Goal: Task Accomplishment & Management: Use online tool/utility

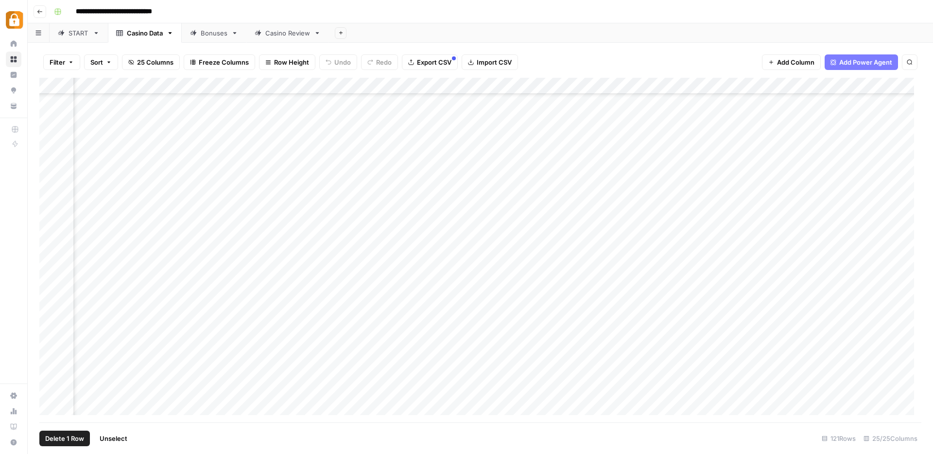
scroll to position [1694, 1647]
click at [282, 373] on div "Add Column" at bounding box center [480, 250] width 882 height 345
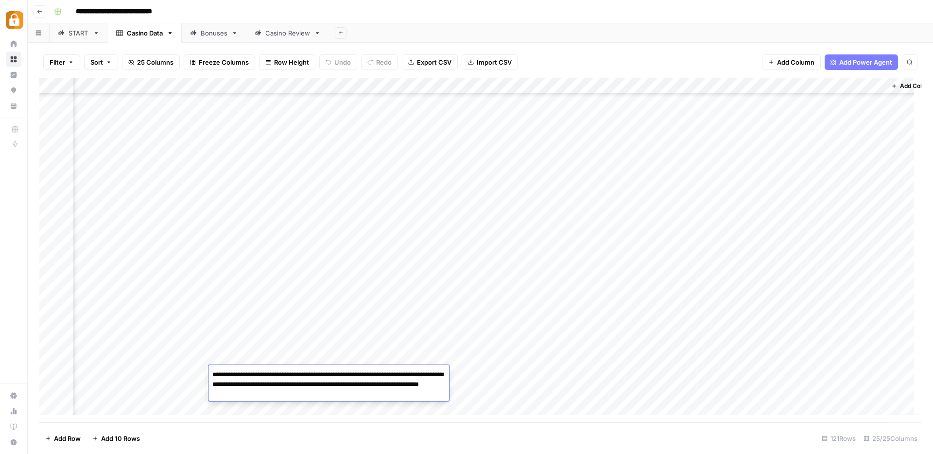
click at [282, 373] on textarea "**********" at bounding box center [328, 384] width 241 height 33
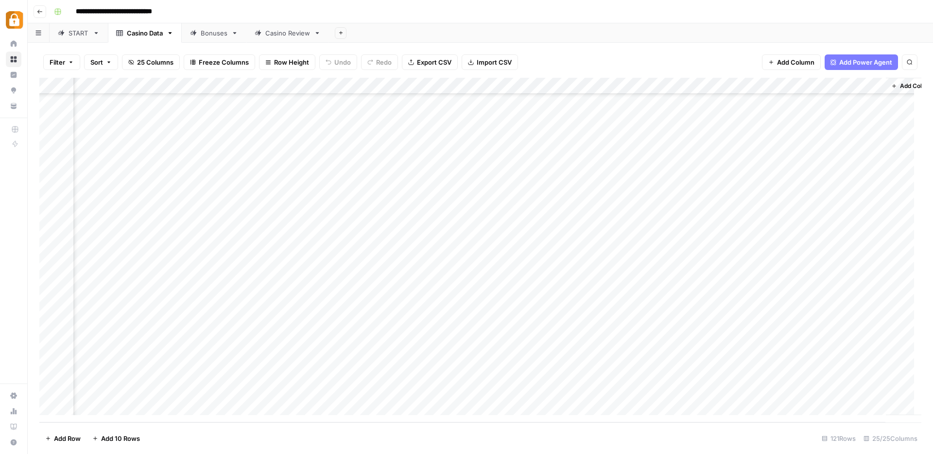
click at [724, 379] on div "Add Column" at bounding box center [480, 250] width 882 height 345
click at [722, 360] on div "Add Column" at bounding box center [480, 250] width 882 height 345
click at [52, 357] on div "Add Column" at bounding box center [480, 250] width 882 height 345
click at [237, 354] on div "Add Column" at bounding box center [480, 250] width 882 height 345
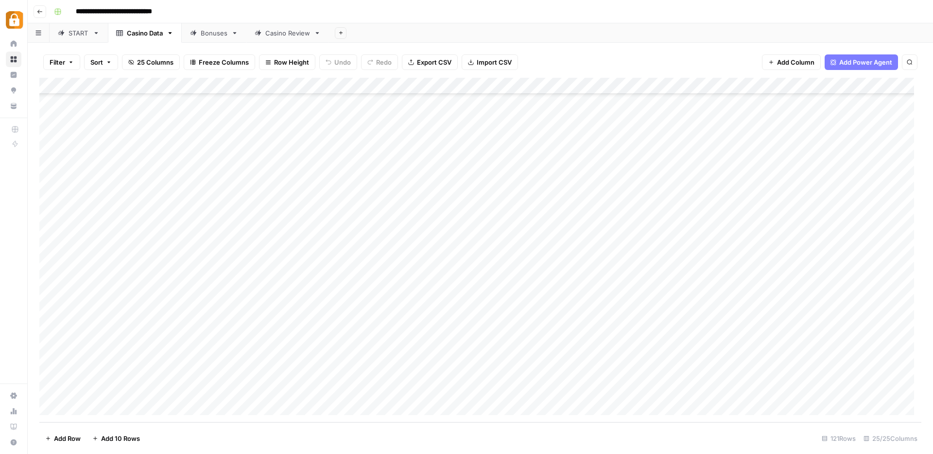
click at [237, 354] on div "Add Column" at bounding box center [480, 250] width 882 height 345
click at [237, 354] on textarea "**********" at bounding box center [237, 358] width 155 height 14
click at [52, 356] on div "Add Column" at bounding box center [480, 250] width 882 height 345
drag, startPoint x: 267, startPoint y: 422, endPoint x: 359, endPoint y: 415, distance: 92.1
click at [359, 415] on div "Add Column" at bounding box center [480, 250] width 882 height 345
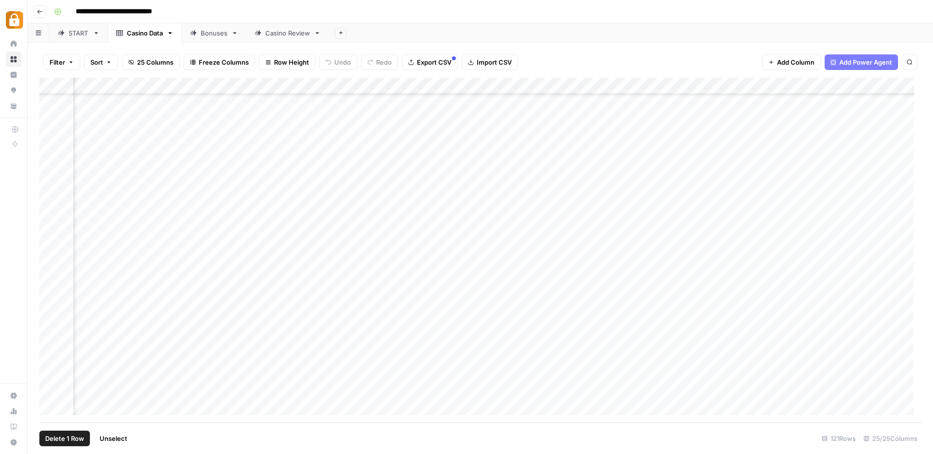
scroll to position [1694, 1558]
click at [492, 359] on div "Add Column" at bounding box center [480, 250] width 882 height 345
click at [679, 364] on div "Add Column" at bounding box center [480, 250] width 882 height 345
click at [47, 357] on div "Add Column" at bounding box center [480, 250] width 882 height 345
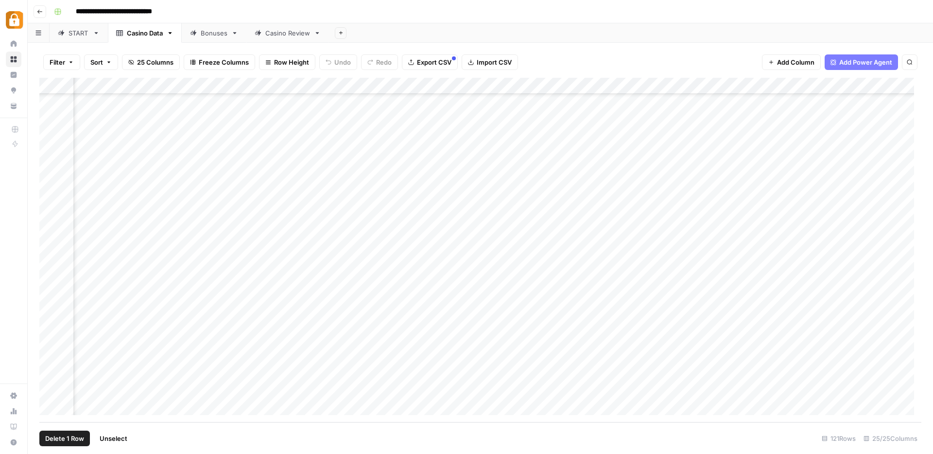
scroll to position [1694, 0]
click at [118, 342] on div "Add Column" at bounding box center [480, 250] width 882 height 345
click at [126, 356] on div "Add Column" at bounding box center [480, 250] width 882 height 345
click at [131, 374] on div "Add Column" at bounding box center [480, 250] width 882 height 345
click at [129, 393] on div "Add Column" at bounding box center [480, 250] width 882 height 345
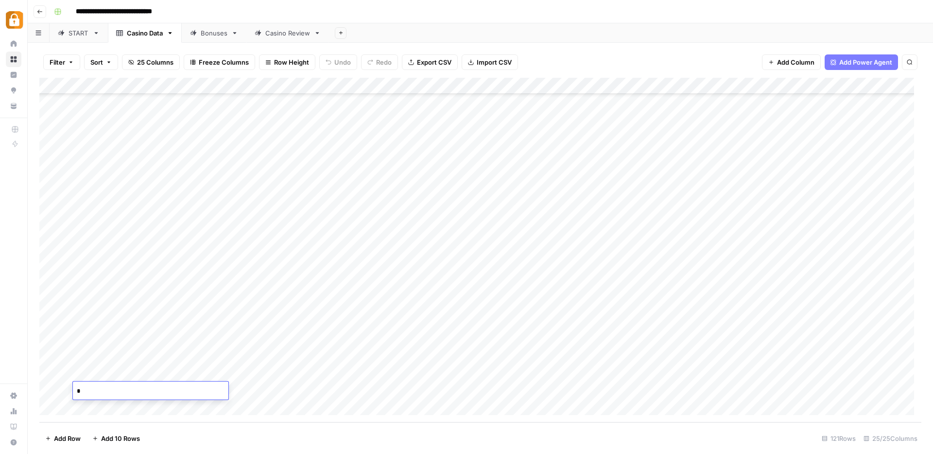
type textarea "**"
click at [473, 389] on div "Add Column" at bounding box center [480, 250] width 882 height 345
click at [414, 389] on div "Add Column" at bounding box center [480, 250] width 882 height 345
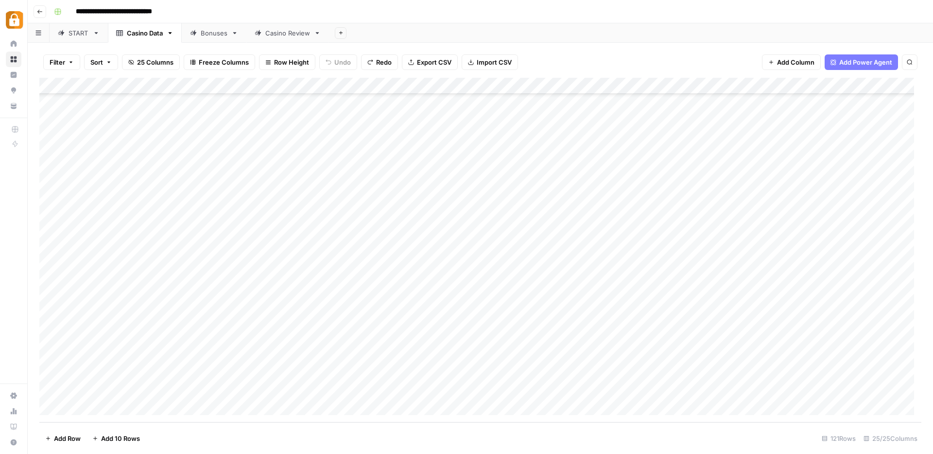
scroll to position [1694, 0]
click at [378, 387] on div "Add Column" at bounding box center [480, 250] width 882 height 345
click at [325, 390] on div "Add Column" at bounding box center [480, 250] width 882 height 345
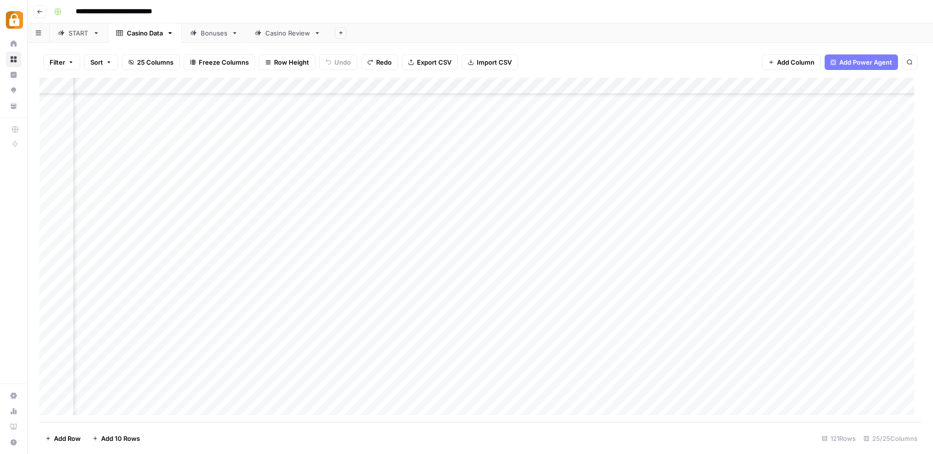
click at [114, 391] on div "Add Column" at bounding box center [480, 250] width 882 height 345
click at [144, 393] on textarea "**********" at bounding box center [147, 391] width 155 height 14
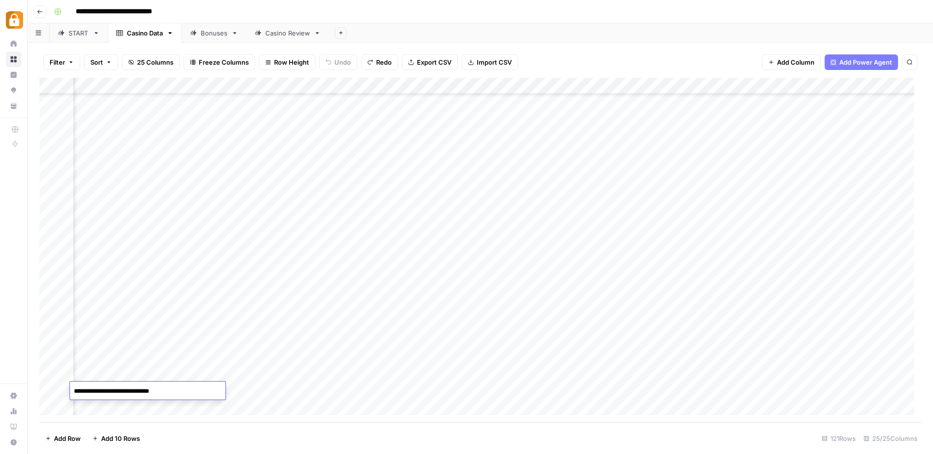
click at [320, 312] on div "Add Column" at bounding box center [480, 250] width 882 height 345
click at [73, 36] on div "START" at bounding box center [79, 33] width 20 height 10
click at [126, 201] on div "Add Column" at bounding box center [480, 250] width 882 height 345
click at [48, 197] on div "Add Column" at bounding box center [480, 250] width 882 height 345
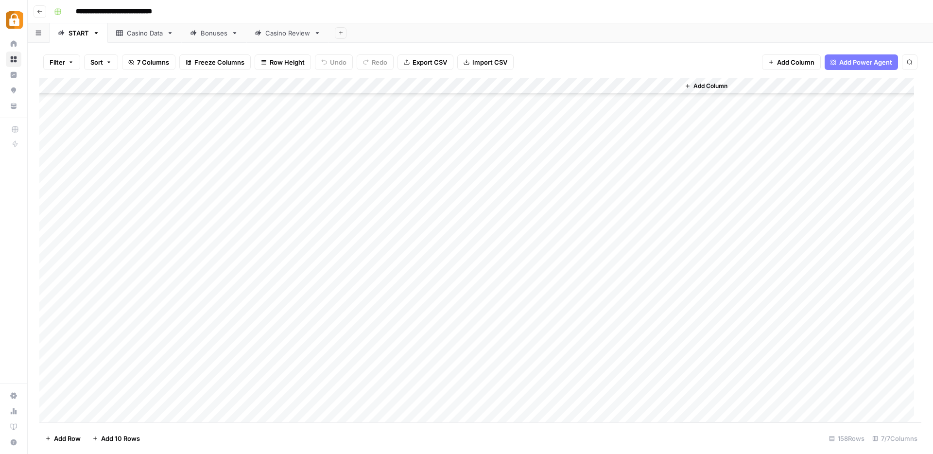
click at [372, 197] on div "Add Column" at bounding box center [480, 250] width 882 height 345
click at [136, 199] on div "Add Column" at bounding box center [480, 250] width 882 height 345
click at [136, 199] on textarea "**********" at bounding box center [150, 198] width 155 height 14
click at [151, 219] on div "Add Column" at bounding box center [480, 250] width 882 height 345
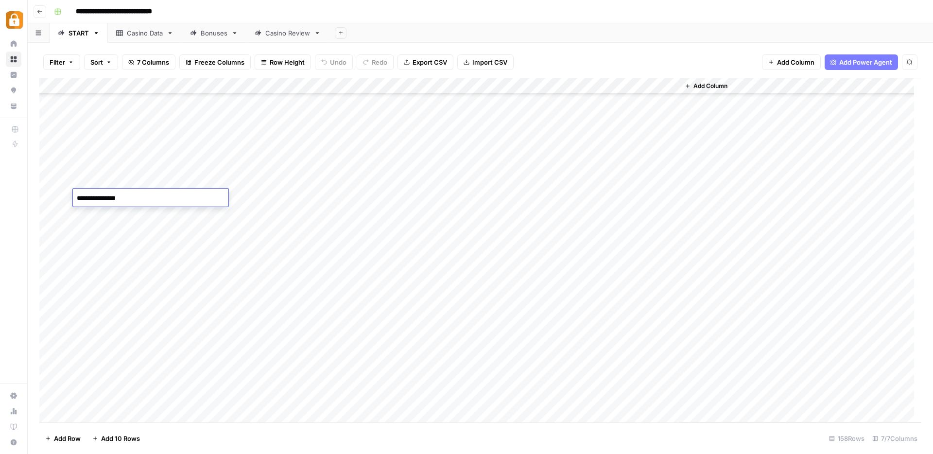
click at [151, 219] on div "Add Column" at bounding box center [480, 250] width 882 height 345
click at [150, 218] on textarea "**********" at bounding box center [150, 215] width 155 height 14
click at [149, 217] on textarea "**********" at bounding box center [150, 215] width 155 height 14
click at [145, 217] on textarea "**********" at bounding box center [150, 215] width 155 height 14
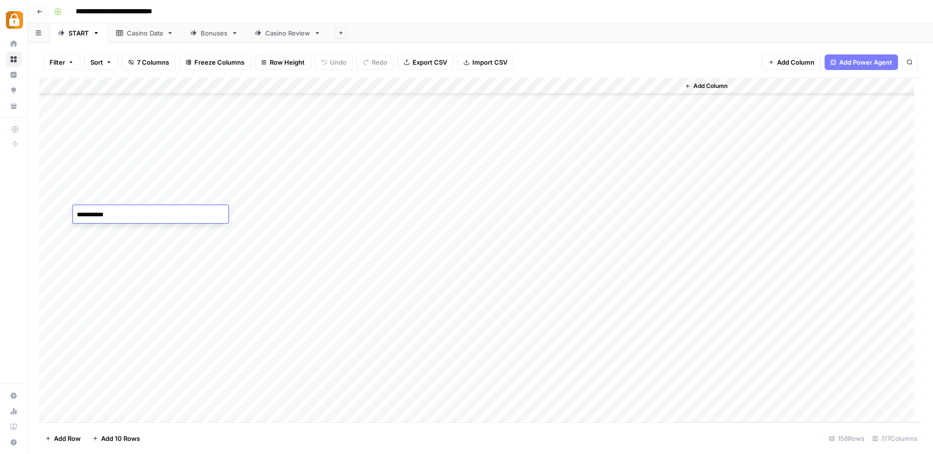
click at [145, 217] on textarea "**********" at bounding box center [150, 215] width 155 height 14
click at [277, 219] on div "Add Column" at bounding box center [480, 250] width 882 height 345
click at [374, 214] on div "Add Column" at bounding box center [480, 250] width 882 height 345
click at [127, 232] on div "Add Column" at bounding box center [480, 250] width 882 height 345
click at [128, 231] on div "Add Column" at bounding box center [480, 250] width 882 height 345
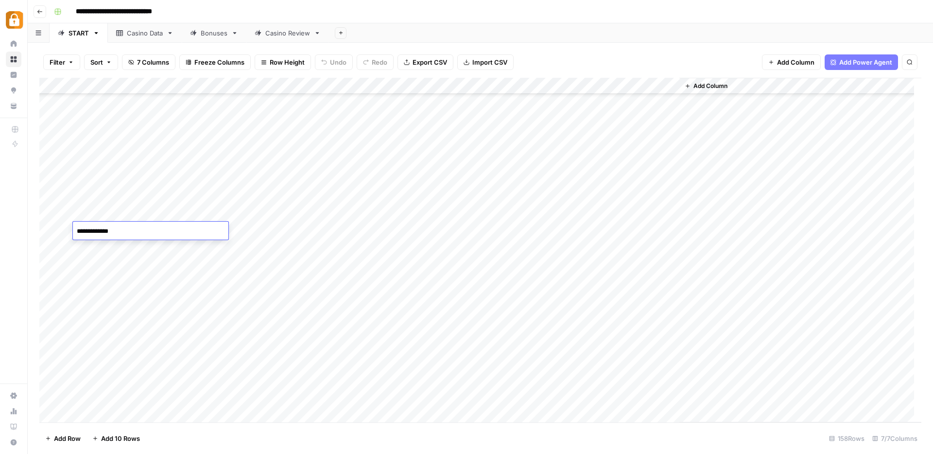
click at [128, 231] on textarea "**********" at bounding box center [150, 232] width 155 height 14
click at [52, 231] on div "Add Column" at bounding box center [480, 250] width 882 height 345
click at [54, 440] on span "Delete 1 Row" at bounding box center [64, 438] width 39 height 10
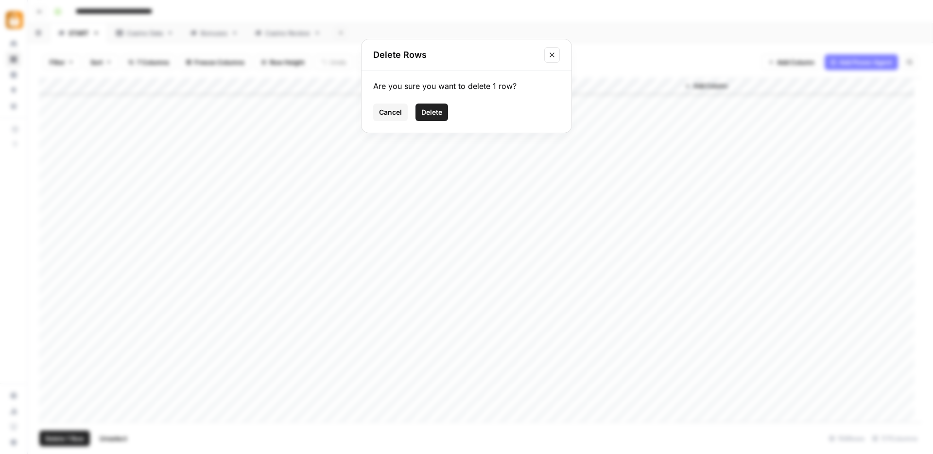
click at [440, 116] on span "Delete" at bounding box center [431, 112] width 21 height 10
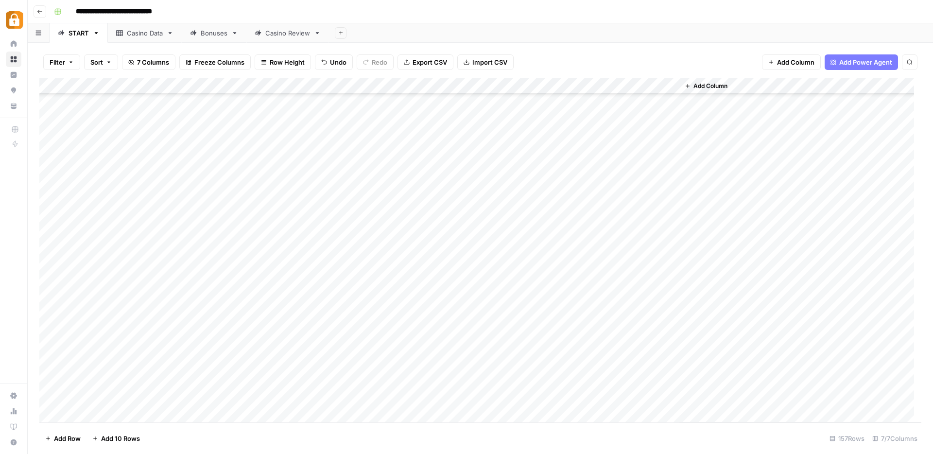
click at [52, 229] on div "Add Column" at bounding box center [480, 250] width 882 height 345
click at [371, 228] on div "Add Column" at bounding box center [480, 250] width 882 height 345
click at [141, 34] on div "Casino Data" at bounding box center [145, 33] width 36 height 10
click at [130, 374] on div "Add Column" at bounding box center [480, 250] width 882 height 345
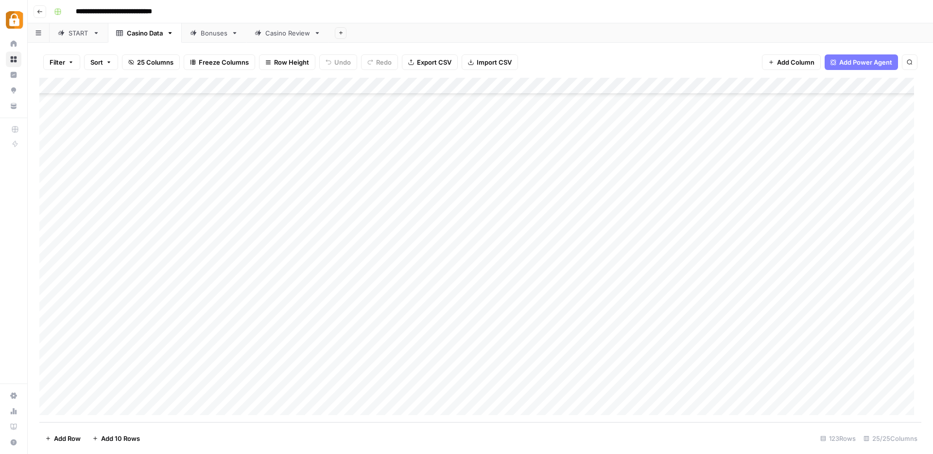
click at [283, 32] on div "Casino Review" at bounding box center [287, 33] width 45 height 10
click at [185, 391] on div "Add Column" at bounding box center [480, 250] width 882 height 345
click at [84, 408] on div "Add Column" at bounding box center [480, 250] width 882 height 345
click at [84, 407] on div "Add Column" at bounding box center [480, 250] width 882 height 345
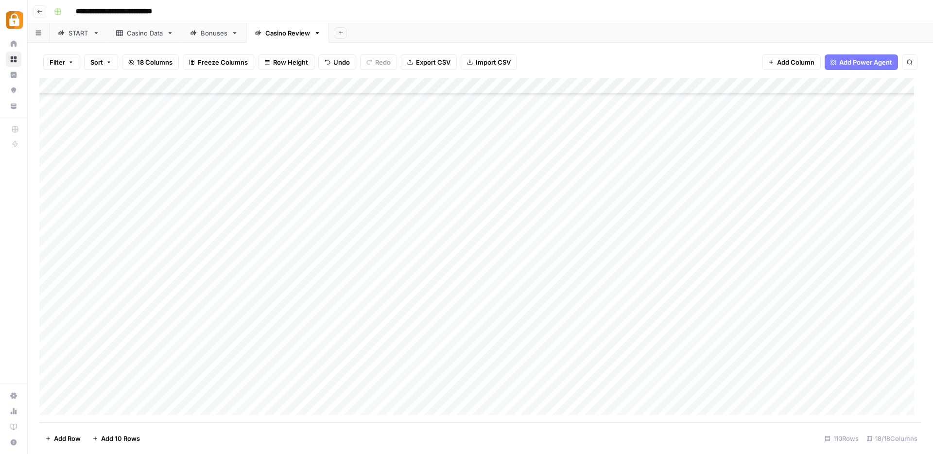
click at [84, 407] on div "Add Column" at bounding box center [480, 250] width 882 height 345
click at [143, 322] on div "Add Column" at bounding box center [480, 250] width 882 height 345
click at [141, 309] on div "Add Column" at bounding box center [480, 250] width 882 height 345
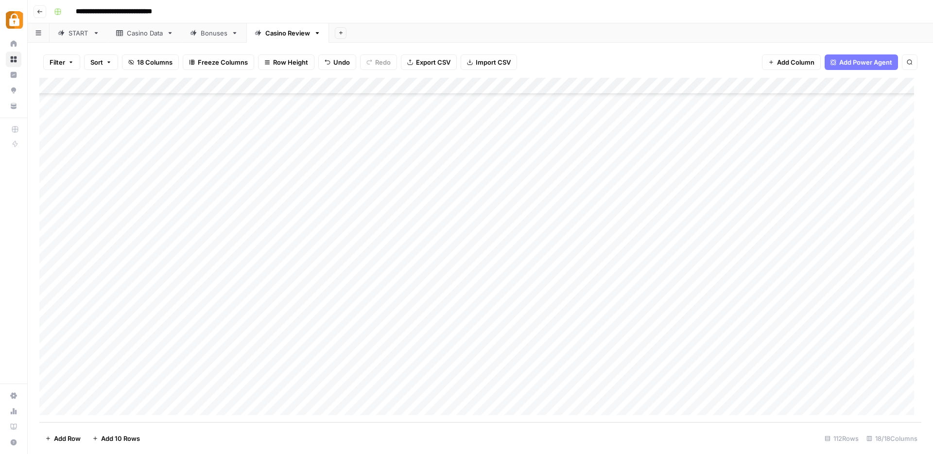
drag, startPoint x: 153, startPoint y: 329, endPoint x: 150, endPoint y: 376, distance: 46.3
click at [150, 375] on div "Add Column" at bounding box center [480, 250] width 882 height 345
click at [150, 35] on div "Casino Data" at bounding box center [145, 33] width 36 height 10
click at [148, 386] on div "Add Column" at bounding box center [480, 250] width 882 height 345
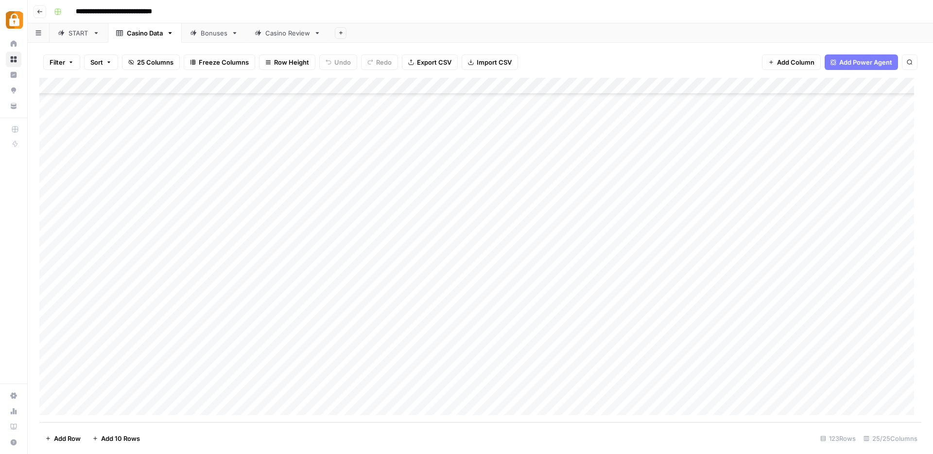
click at [289, 36] on div "Casino Review" at bounding box center [287, 33] width 45 height 10
click at [197, 338] on div "Add Column" at bounding box center [480, 250] width 882 height 345
click at [331, 324] on div "Add Column" at bounding box center [480, 250] width 882 height 345
click at [330, 339] on div "Add Column" at bounding box center [480, 250] width 882 height 345
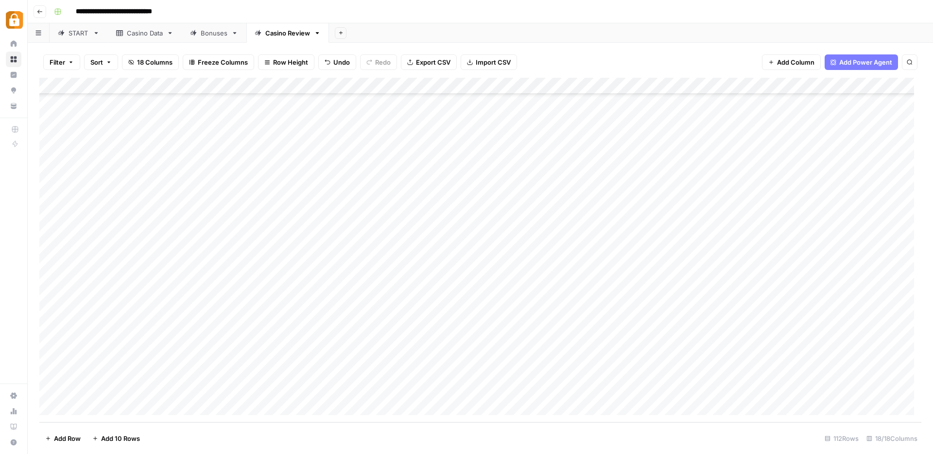
click at [87, 33] on div "START" at bounding box center [79, 33] width 20 height 10
click at [141, 240] on div "Add Column" at bounding box center [480, 250] width 882 height 345
click at [133, 257] on div "Add Column" at bounding box center [480, 250] width 882 height 345
click at [368, 252] on div "Add Column" at bounding box center [480, 250] width 882 height 345
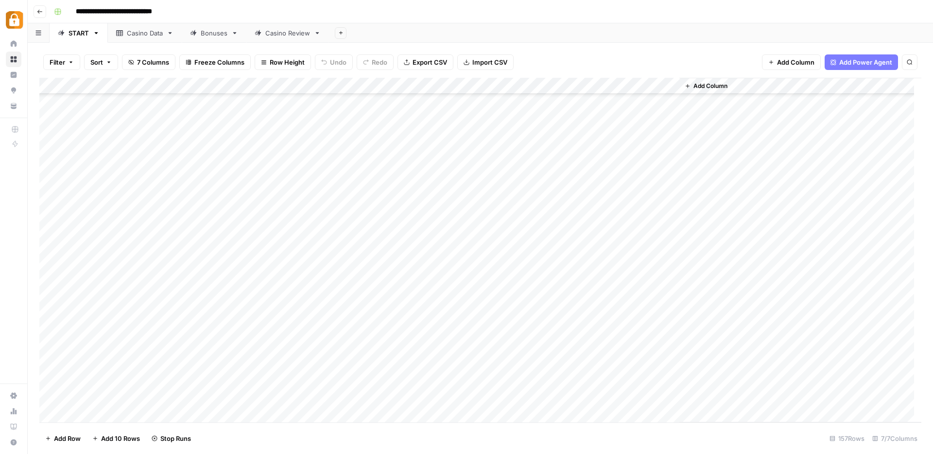
click at [125, 271] on div "Add Column" at bounding box center [480, 250] width 882 height 345
click at [124, 271] on div "Add Column" at bounding box center [480, 250] width 882 height 345
click at [124, 271] on textarea "*******" at bounding box center [150, 273] width 155 height 14
click at [374, 271] on div "Add Column" at bounding box center [480, 250] width 882 height 345
click at [134, 35] on div "Casino Data" at bounding box center [145, 33] width 36 height 10
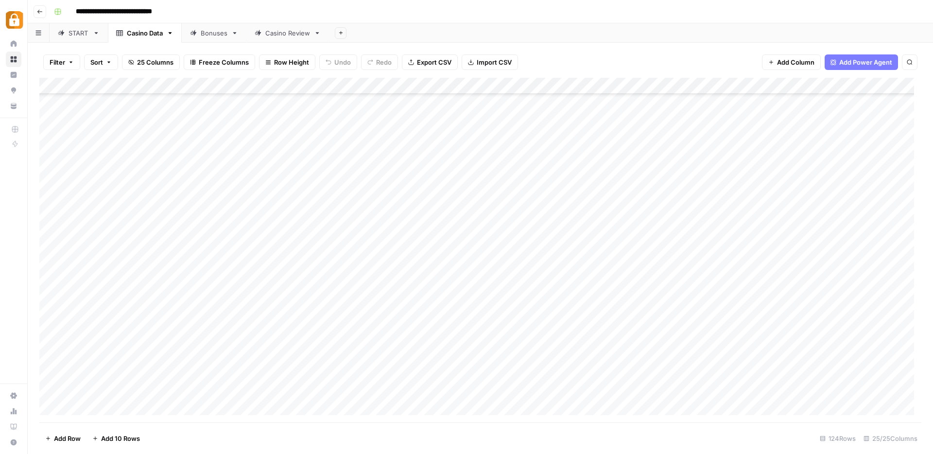
scroll to position [1744, 0]
click at [135, 393] on div "Add Column" at bounding box center [480, 250] width 882 height 345
click at [291, 36] on div "Casino Review" at bounding box center [287, 33] width 45 height 10
click at [194, 355] on div "Add Column" at bounding box center [480, 250] width 882 height 345
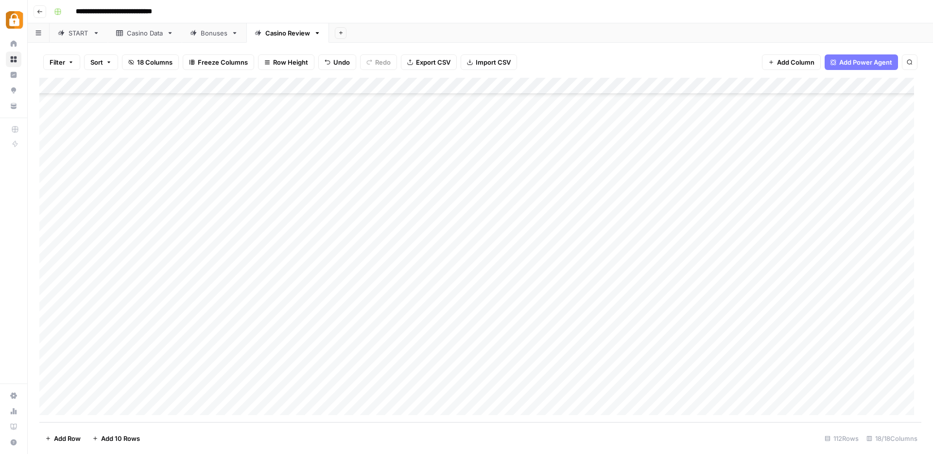
click at [333, 357] on div "Add Column" at bounding box center [480, 250] width 882 height 345
click at [200, 379] on div "Add Column" at bounding box center [480, 250] width 882 height 345
click at [77, 41] on link "START" at bounding box center [79, 32] width 58 height 19
click at [134, 300] on div "Add Column" at bounding box center [480, 250] width 882 height 345
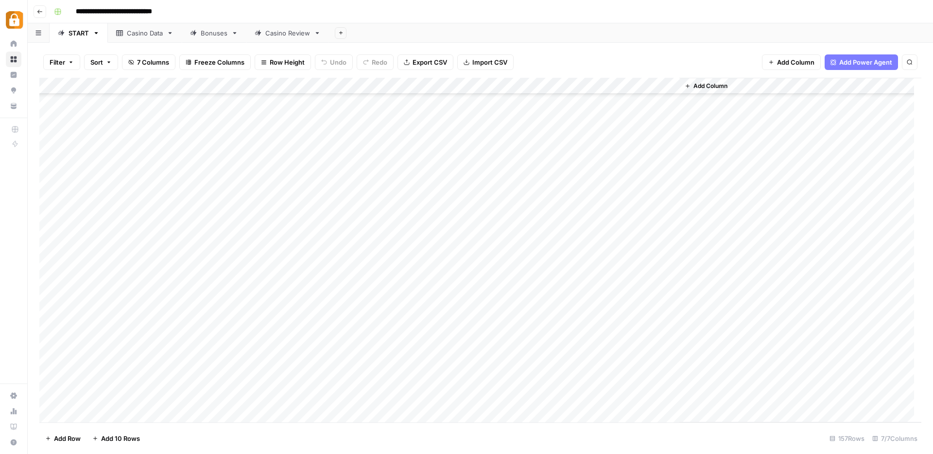
click at [134, 300] on div "Add Column" at bounding box center [480, 250] width 882 height 345
click at [138, 31] on div "Casino Data" at bounding box center [145, 33] width 36 height 10
click at [126, 373] on div "Add Column" at bounding box center [480, 250] width 882 height 345
click at [287, 35] on div "Casino Review" at bounding box center [287, 33] width 45 height 10
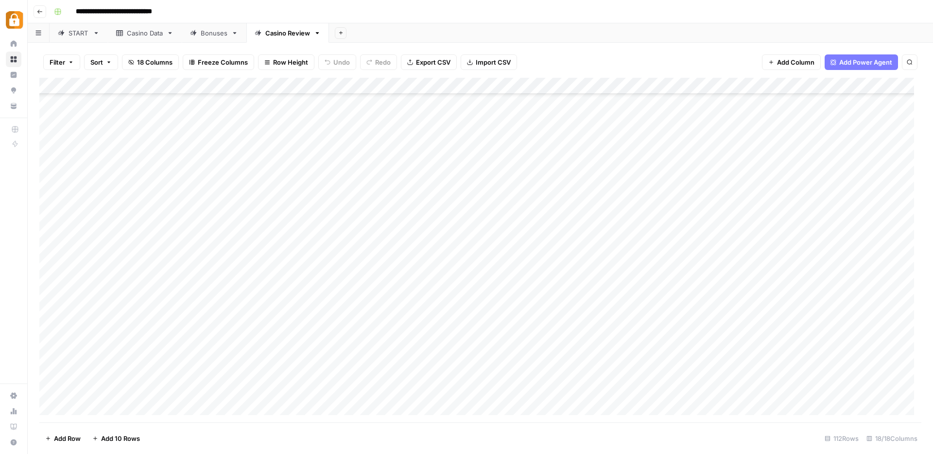
scroll to position [1545, 0]
click at [188, 371] on div "Add Column" at bounding box center [480, 250] width 882 height 345
click at [330, 373] on div "Add Column" at bounding box center [480, 250] width 882 height 345
click at [146, 36] on div "Casino Data" at bounding box center [145, 33] width 36 height 10
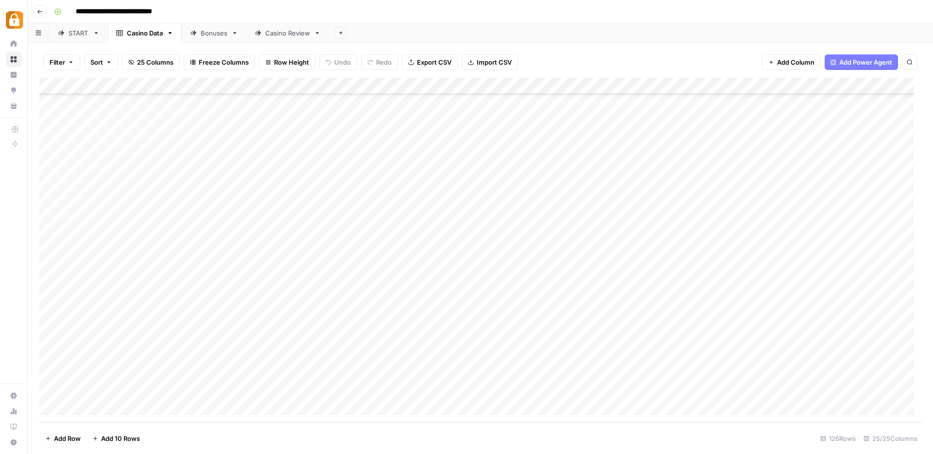
click at [131, 391] on div "Add Column" at bounding box center [480, 250] width 882 height 345
click at [276, 31] on div "Casino Review" at bounding box center [287, 33] width 45 height 10
click at [186, 389] on div "Add Column" at bounding box center [480, 250] width 882 height 345
click at [128, 379] on div "Add Column" at bounding box center [480, 250] width 882 height 345
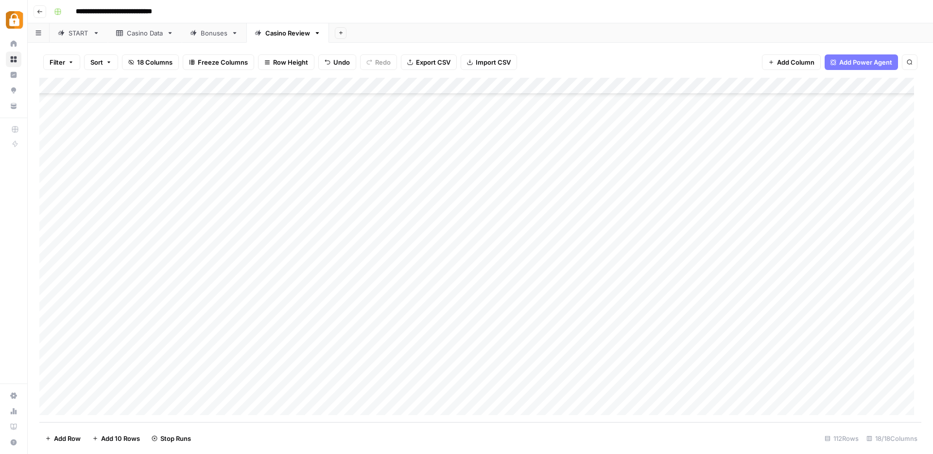
drag, startPoint x: 159, startPoint y: 381, endPoint x: 156, endPoint y: 394, distance: 12.6
click at [156, 394] on div "Add Column" at bounding box center [480, 250] width 882 height 345
click at [331, 390] on div "Add Column" at bounding box center [480, 250] width 882 height 345
click at [222, 325] on div "Add Column" at bounding box center [480, 250] width 882 height 345
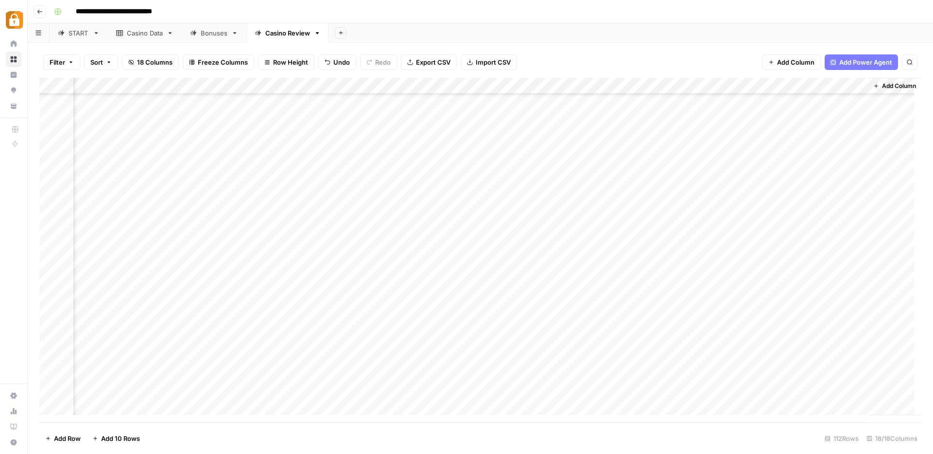
click at [728, 321] on div "Add Column" at bounding box center [480, 250] width 882 height 345
click at [727, 340] on div "Add Column" at bounding box center [480, 250] width 882 height 345
click at [728, 356] on div "Add Column" at bounding box center [480, 250] width 882 height 345
click at [729, 373] on div "Add Column" at bounding box center [480, 250] width 882 height 345
click at [729, 390] on div "Add Column" at bounding box center [480, 250] width 882 height 345
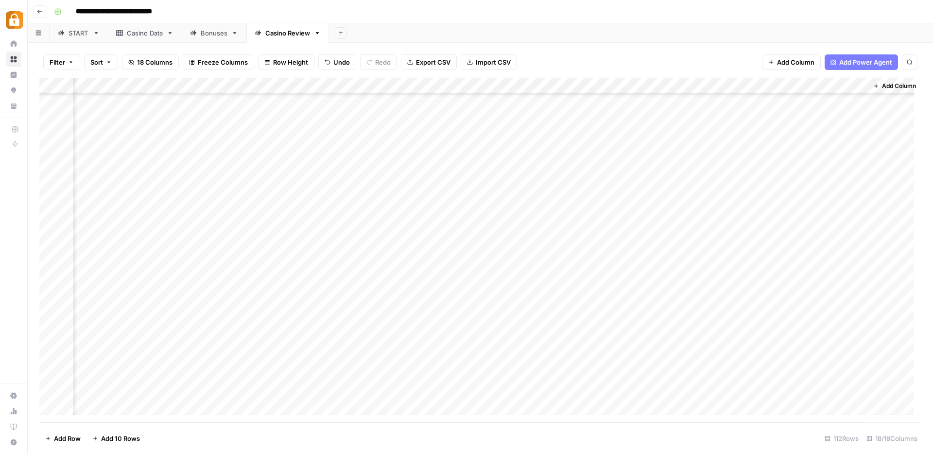
click at [727, 356] on div "Add Column" at bounding box center [480, 250] width 882 height 345
click at [728, 340] on div "Add Column" at bounding box center [480, 250] width 882 height 345
click at [100, 37] on div "START: inputs" at bounding box center [90, 33] width 43 height 10
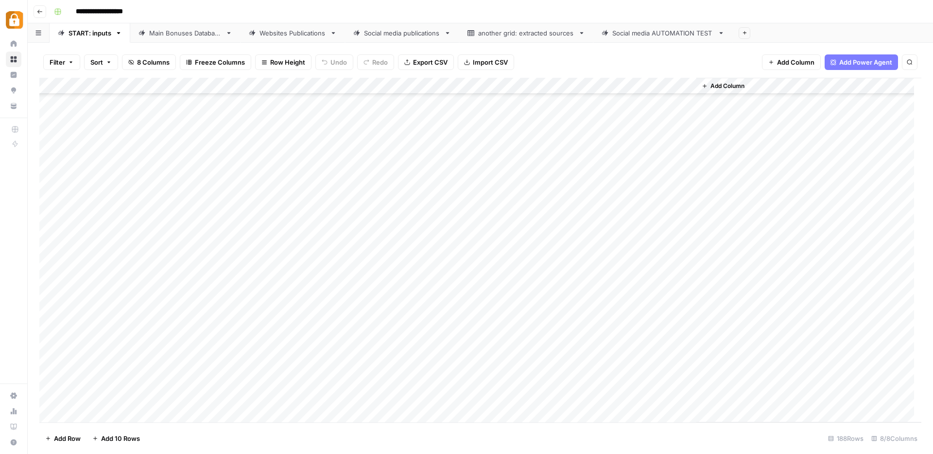
scroll to position [2794, 0]
click at [84, 411] on div "Add Column" at bounding box center [480, 250] width 882 height 345
click at [82, 413] on div "Add Column" at bounding box center [480, 250] width 882 height 345
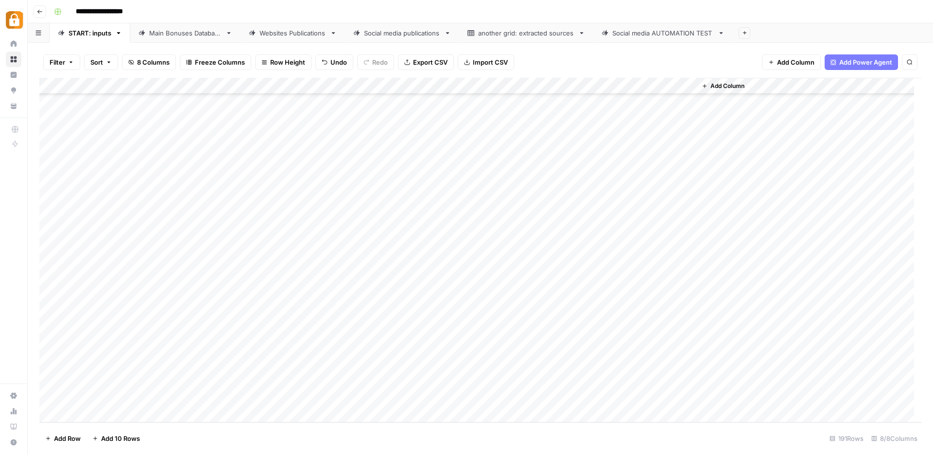
click at [82, 413] on div "Add Column" at bounding box center [480, 250] width 882 height 345
click at [83, 413] on div "Add Column" at bounding box center [480, 250] width 882 height 345
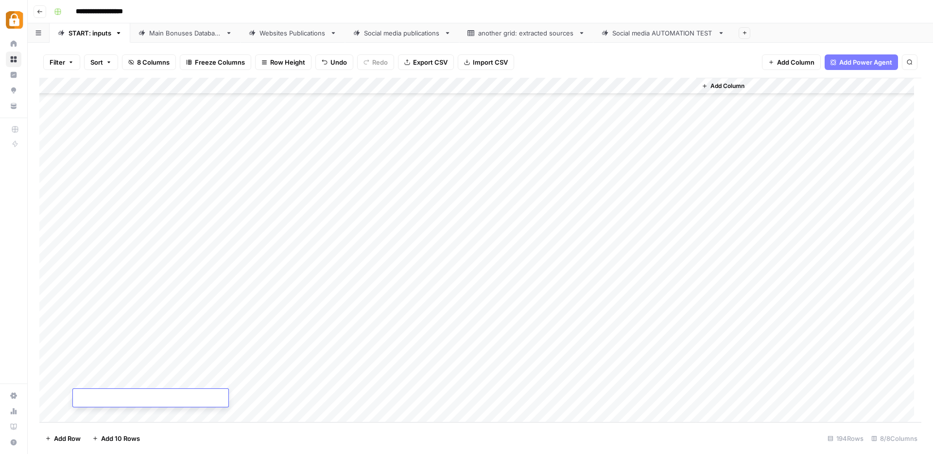
click at [177, 330] on div "Add Column" at bounding box center [480, 250] width 882 height 345
click at [182, 335] on div "Add Column" at bounding box center [480, 250] width 882 height 345
click at [182, 335] on input "text" at bounding box center [215, 335] width 85 height 9
click at [174, 337] on input "text" at bounding box center [215, 335] width 85 height 9
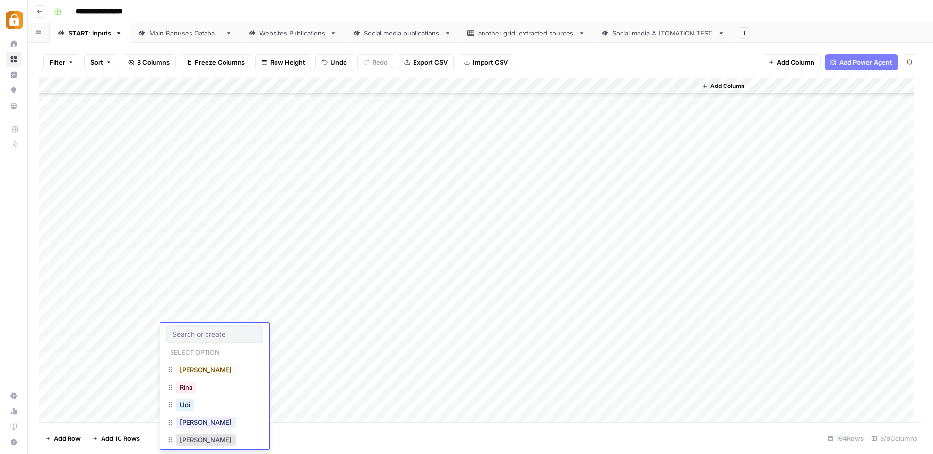
scroll to position [2, 0]
click at [190, 425] on button "Julie" at bounding box center [206, 422] width 60 height 12
click at [257, 330] on div "Add Column" at bounding box center [480, 250] width 882 height 345
click at [290, 335] on div "Add Column" at bounding box center [480, 250] width 882 height 345
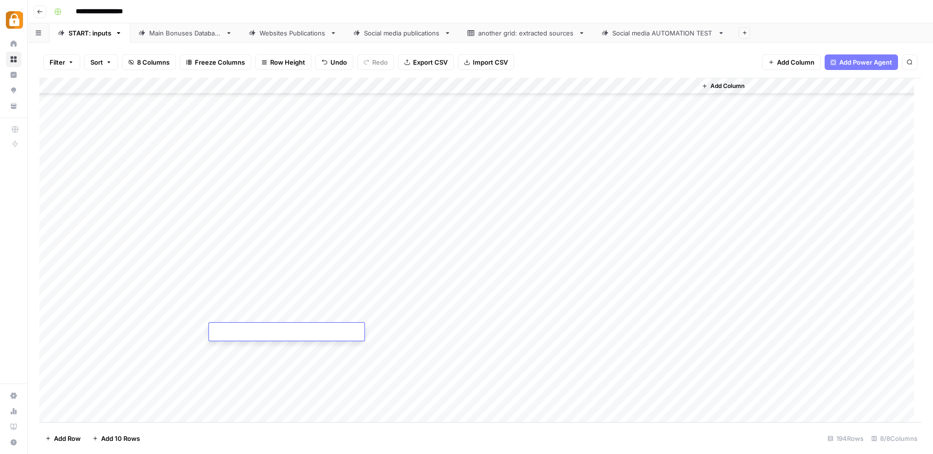
click at [290, 335] on textarea at bounding box center [286, 333] width 155 height 14
click at [242, 346] on textarea "**********" at bounding box center [286, 337] width 155 height 23
paste textarea "**********"
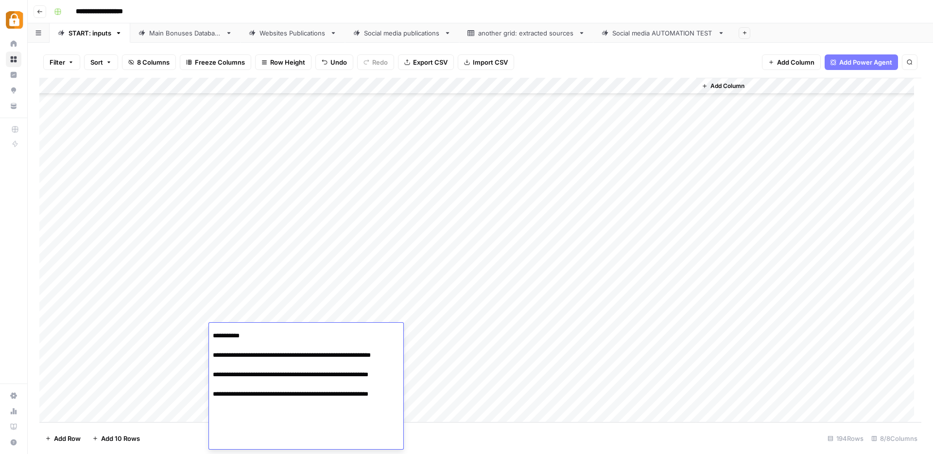
scroll to position [502, 0]
click at [259, 445] on textarea at bounding box center [302, 136] width 187 height 626
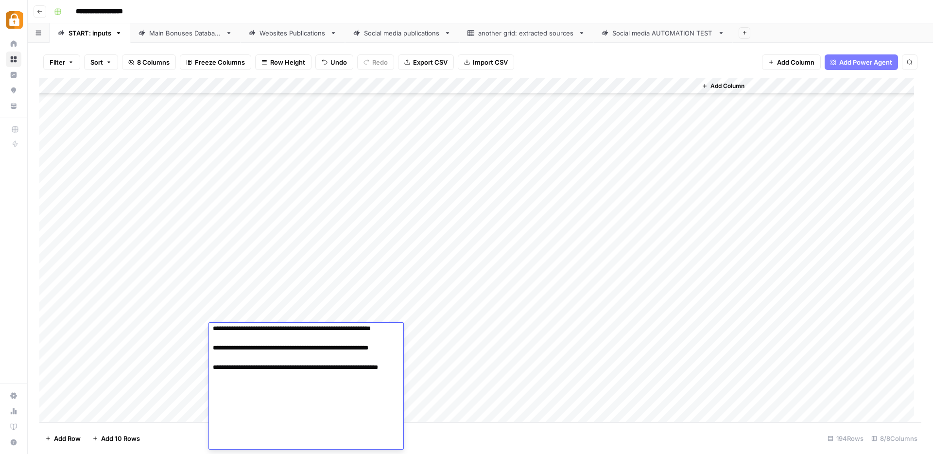
scroll to position [538, 0]
paste textarea "**********"
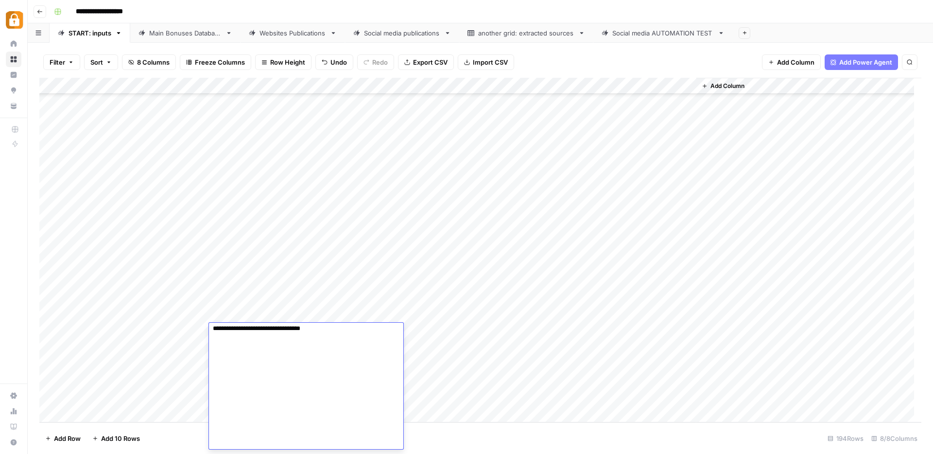
scroll to position [1238, 0]
drag, startPoint x: 308, startPoint y: 432, endPoint x: 286, endPoint y: 444, distance: 24.8
paste textarea "**********"
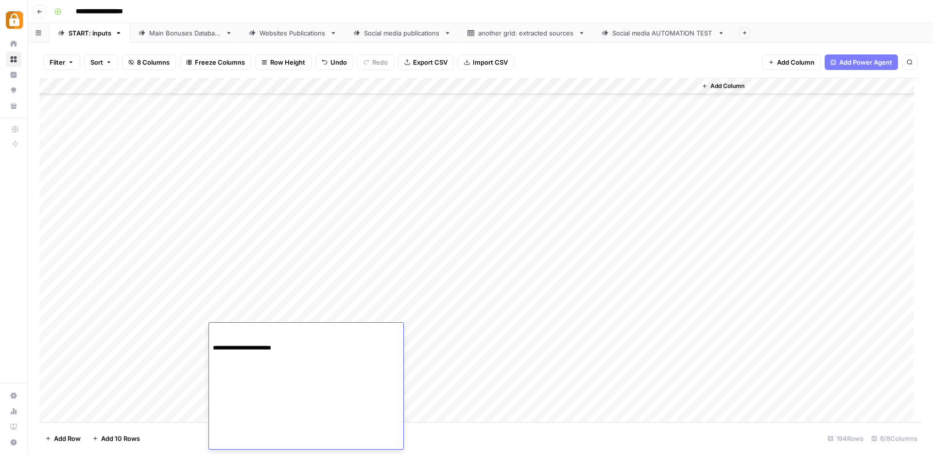
type textarea "**********"
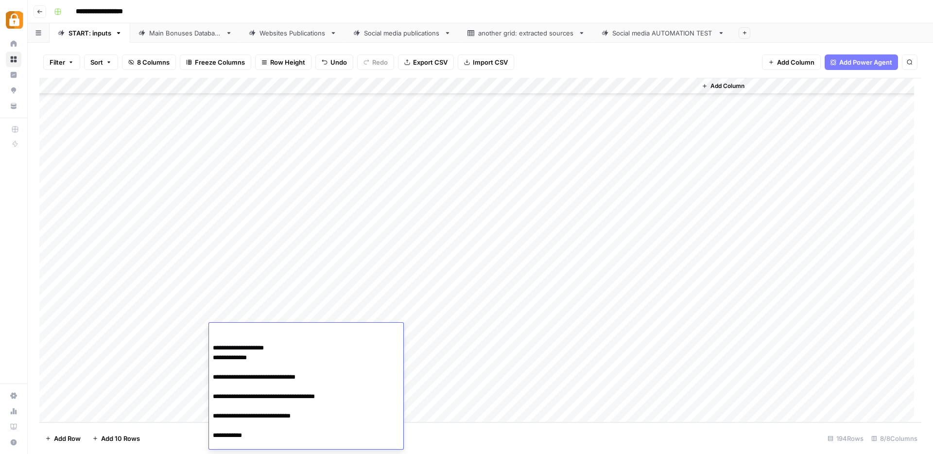
scroll to position [1734, 0]
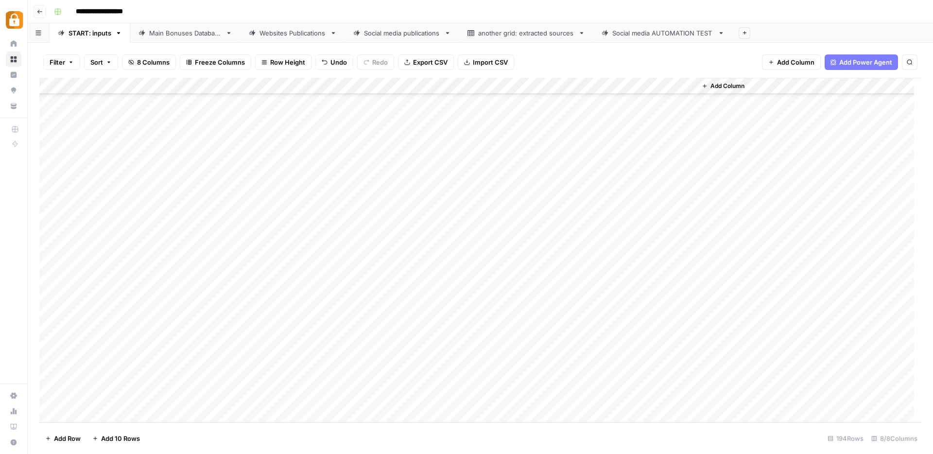
click at [420, 328] on div "Add Column" at bounding box center [480, 250] width 882 height 345
click at [420, 328] on div at bounding box center [443, 335] width 97 height 17
click at [441, 422] on button "Official Site" at bounding box center [425, 422] width 41 height 12
click at [642, 329] on div "Add Column" at bounding box center [480, 250] width 882 height 345
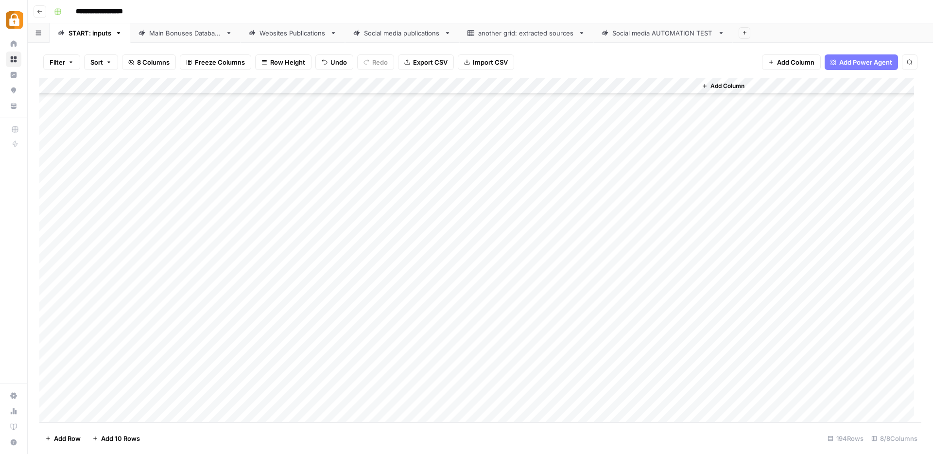
click at [185, 32] on div "Main Bonuses Database" at bounding box center [185, 33] width 72 height 10
click at [389, 324] on div "Add Column" at bounding box center [480, 250] width 882 height 345
click at [378, 357] on div "Add Column" at bounding box center [480, 250] width 882 height 345
drag, startPoint x: 451, startPoint y: 365, endPoint x: 452, endPoint y: 389, distance: 23.8
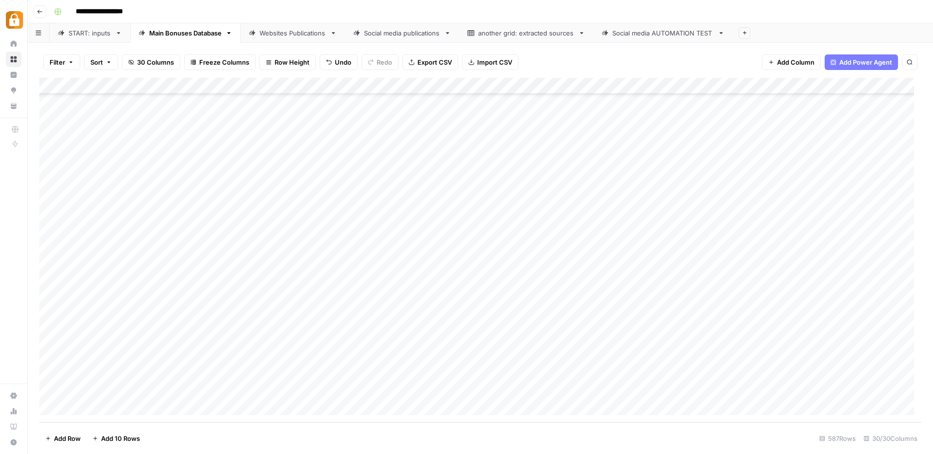
click at [452, 389] on div "Add Column" at bounding box center [480, 250] width 882 height 345
click at [611, 356] on div "Add Column" at bounding box center [480, 250] width 882 height 345
click at [612, 374] on div "Add Column" at bounding box center [480, 250] width 882 height 345
click at [611, 387] on div "Add Column" at bounding box center [480, 250] width 882 height 345
click at [307, 30] on div "Websites Publications" at bounding box center [292, 33] width 67 height 10
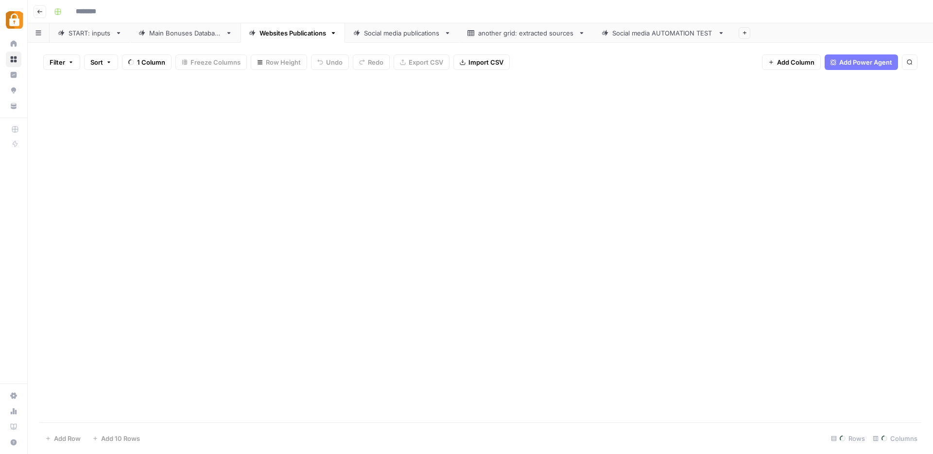
type input "**********"
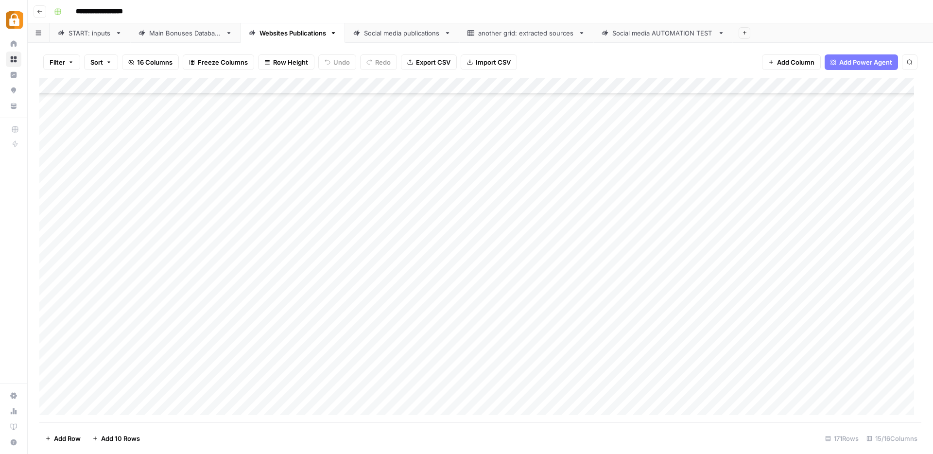
scroll to position [2520, 0]
click at [643, 357] on div "Add Column" at bounding box center [480, 250] width 882 height 345
click at [639, 374] on div "Add Column" at bounding box center [480, 250] width 882 height 345
click at [640, 388] on div "Add Column" at bounding box center [480, 250] width 882 height 345
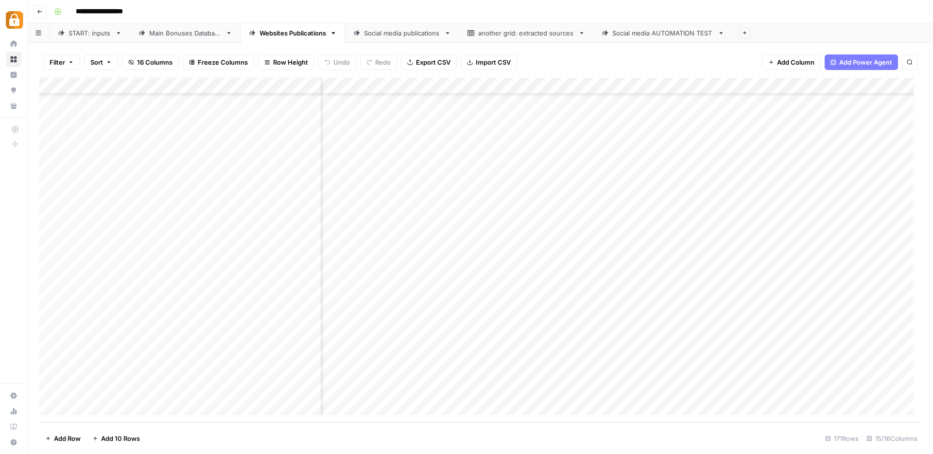
drag, startPoint x: 705, startPoint y: 355, endPoint x: 708, endPoint y: 363, distance: 8.3
click at [705, 355] on div "Add Column" at bounding box center [480, 250] width 882 height 345
click at [709, 372] on div "Add Column" at bounding box center [480, 250] width 882 height 345
click at [709, 389] on div "Add Column" at bounding box center [480, 250] width 882 height 345
click at [208, 34] on div "Main Bonuses Database" at bounding box center [185, 33] width 72 height 10
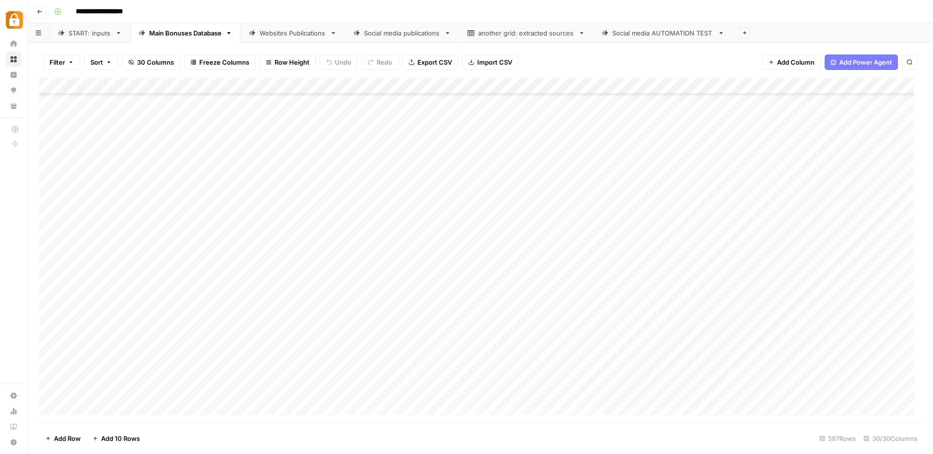
scroll to position [9393, 0]
click at [253, 355] on div "Add Column" at bounding box center [480, 250] width 882 height 345
drag, startPoint x: 252, startPoint y: 357, endPoint x: 223, endPoint y: 356, distance: 29.2
click at [223, 356] on textarea "**********" at bounding box center [272, 358] width 155 height 14
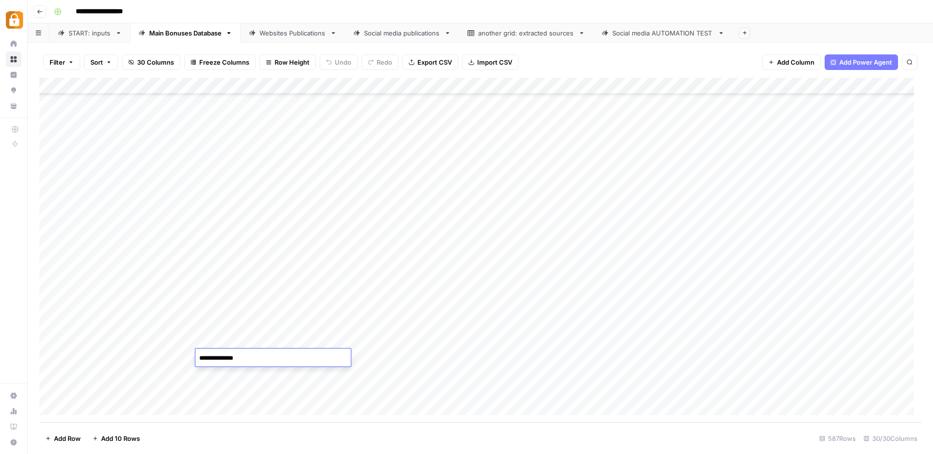
type textarea "*******"
click at [239, 380] on div "Add Column" at bounding box center [480, 250] width 882 height 345
click at [242, 377] on div "Add Column" at bounding box center [480, 250] width 882 height 345
click at [242, 377] on textarea "**********" at bounding box center [272, 375] width 155 height 14
type textarea "******"
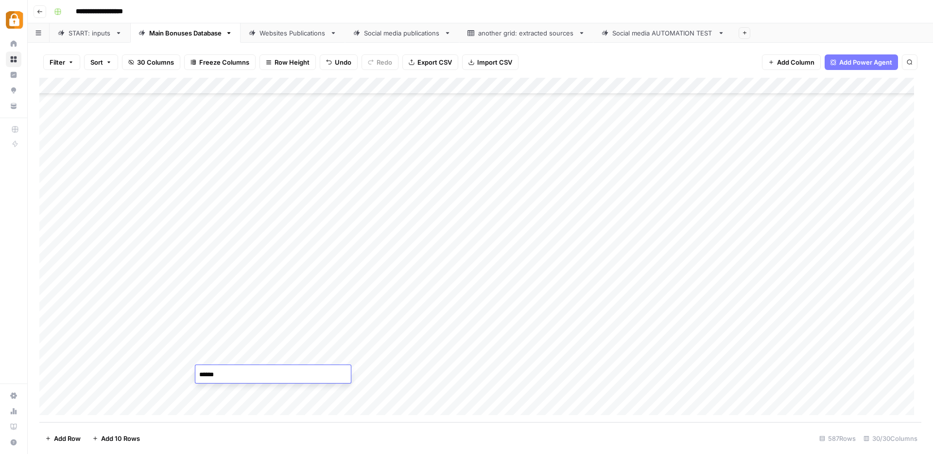
click at [233, 391] on div "Add Column" at bounding box center [480, 250] width 882 height 345
click at [249, 393] on textarea "**********" at bounding box center [272, 391] width 155 height 14
type textarea "*******"
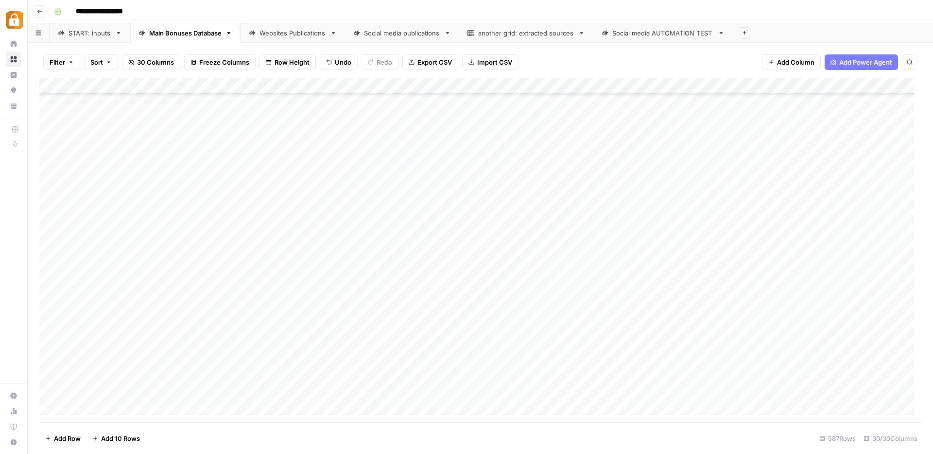
click at [240, 357] on div "Add Column" at bounding box center [480, 250] width 882 height 345
click at [292, 34] on div "Websites Publications" at bounding box center [292, 33] width 67 height 10
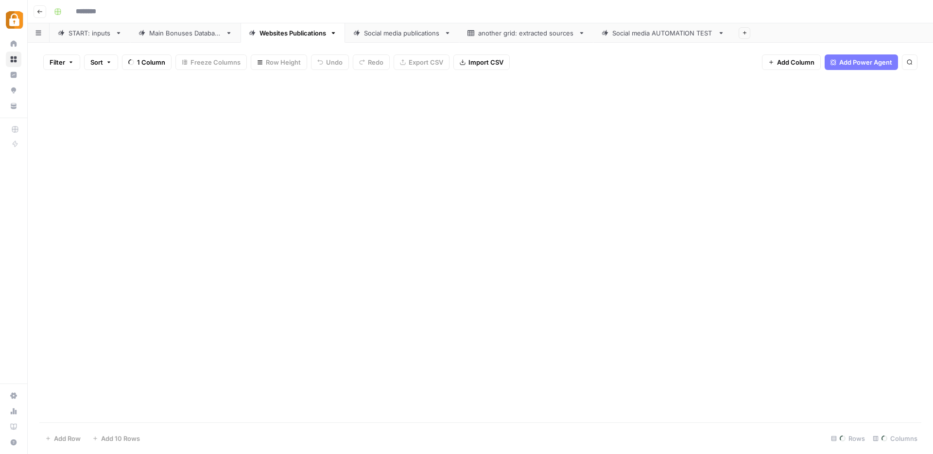
type input "**********"
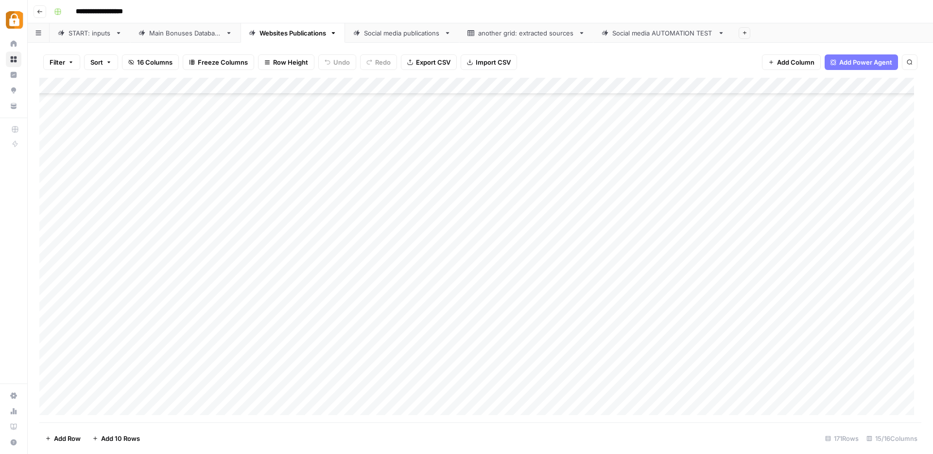
scroll to position [2520, 0]
click at [291, 355] on div "Add Column" at bounding box center [480, 250] width 882 height 345
click at [290, 375] on div "Add Column" at bounding box center [480, 250] width 882 height 345
click at [287, 390] on div "Add Column" at bounding box center [480, 250] width 882 height 345
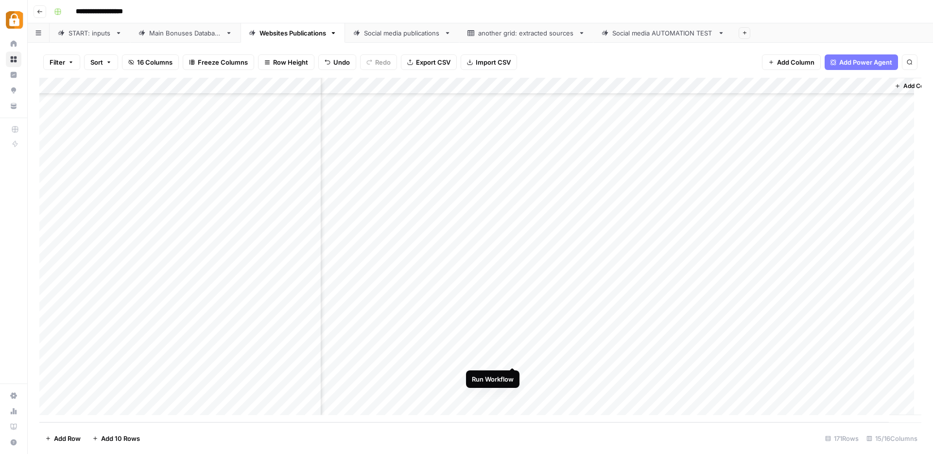
click at [510, 355] on div "Add Column" at bounding box center [480, 250] width 882 height 345
click at [512, 373] on div "Add Column" at bounding box center [480, 250] width 882 height 345
click at [512, 391] on div "Add Column" at bounding box center [480, 250] width 882 height 345
click at [279, 374] on div "Add Column" at bounding box center [480, 250] width 882 height 345
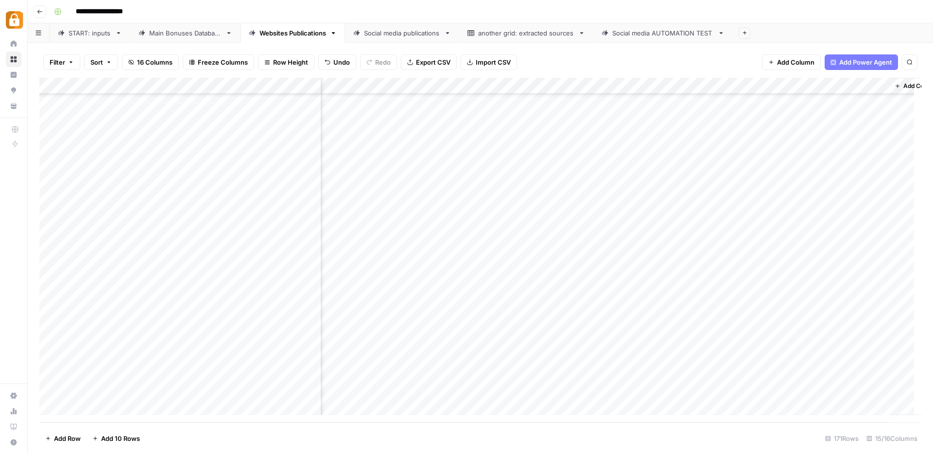
click at [275, 356] on div "Add Column" at bounding box center [480, 250] width 882 height 345
click at [154, 36] on div "Main Bonuses Database" at bounding box center [185, 33] width 72 height 10
click at [235, 375] on div "Add Column" at bounding box center [480, 250] width 882 height 345
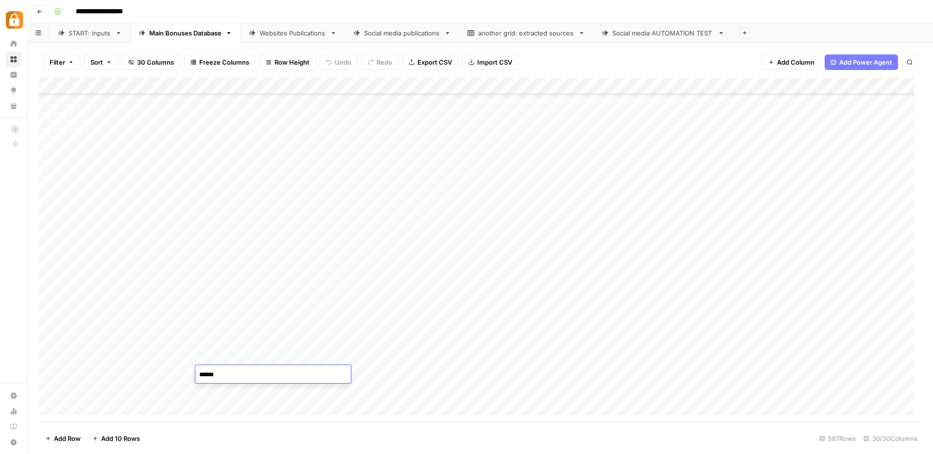
type textarea "*******"
click at [235, 355] on div "Add Column" at bounding box center [480, 250] width 882 height 345
click at [233, 356] on div "Add Column" at bounding box center [480, 250] width 882 height 345
click at [236, 390] on div "Add Column" at bounding box center [480, 250] width 882 height 345
click at [232, 356] on div "Add Column" at bounding box center [480, 250] width 882 height 345
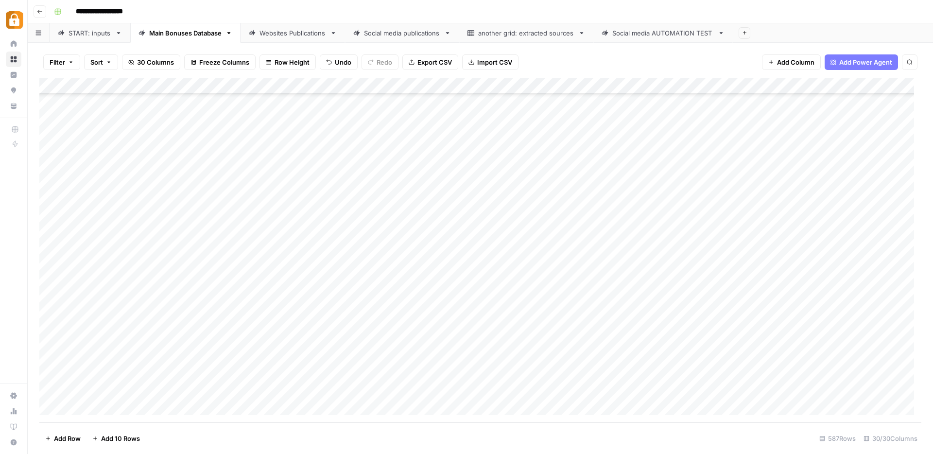
click at [227, 373] on div "Add Column" at bounding box center [480, 250] width 882 height 345
click at [307, 35] on div "Websites Publications" at bounding box center [292, 33] width 67 height 10
click at [490, 375] on div "Add Column" at bounding box center [480, 250] width 882 height 345
click at [93, 36] on div "START: inputs" at bounding box center [90, 33] width 43 height 10
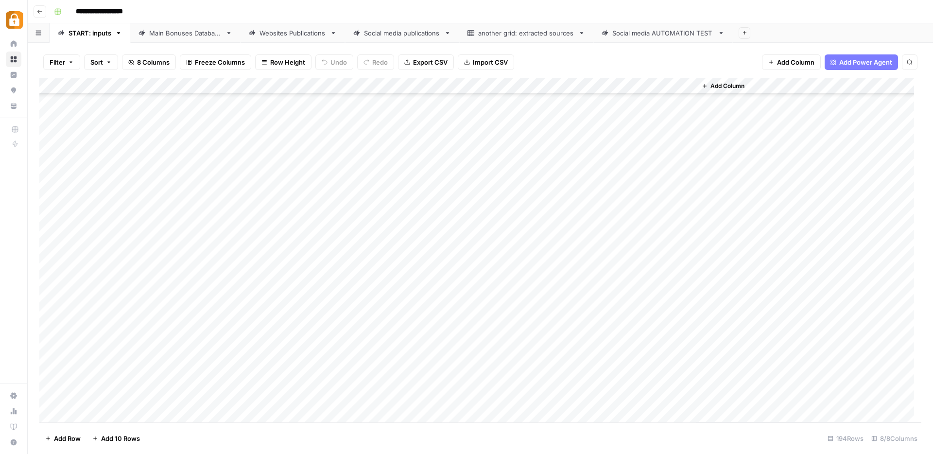
scroll to position [2893, 0]
click at [190, 345] on div "Add Column" at bounding box center [480, 250] width 882 height 345
click at [192, 440] on button "Julie" at bounding box center [206, 440] width 60 height 12
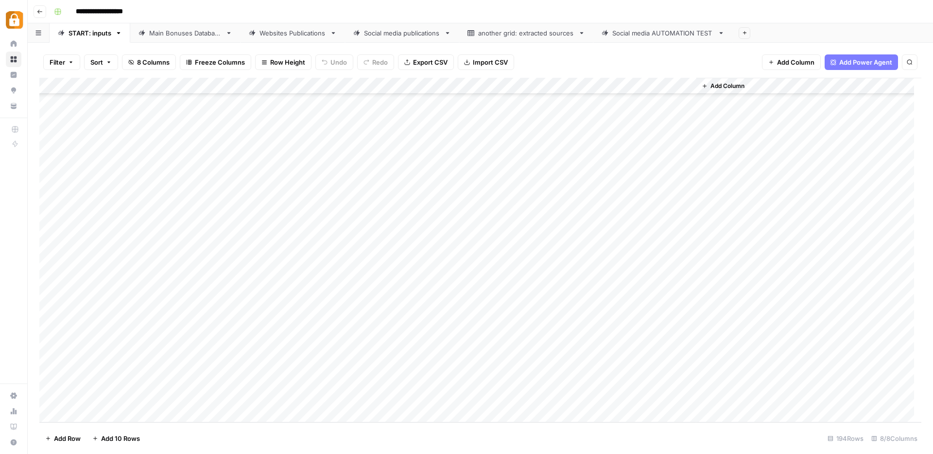
click at [371, 343] on div "Add Column" at bounding box center [480, 250] width 882 height 345
click at [418, 352] on div "Add Column" at bounding box center [480, 250] width 882 height 345
click at [437, 439] on button "Official Site" at bounding box center [425, 438] width 41 height 12
click at [640, 347] on div "Add Column" at bounding box center [480, 250] width 882 height 345
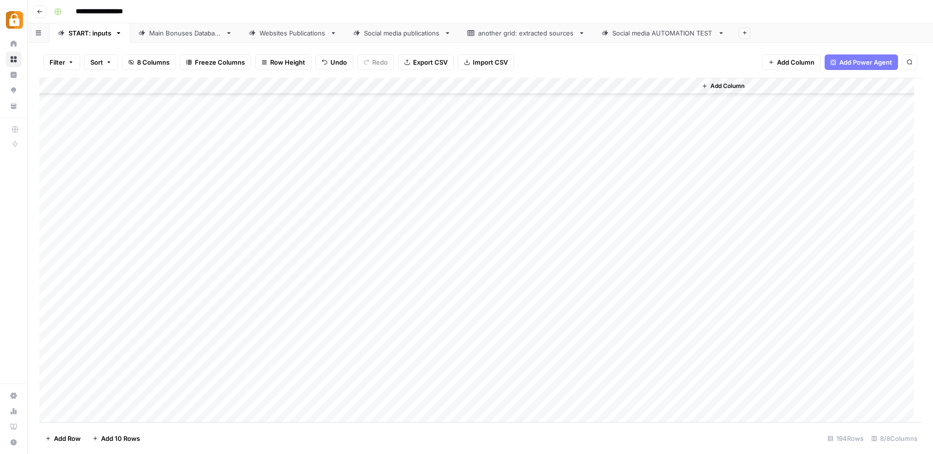
click at [355, 348] on div "Add Column" at bounding box center [480, 250] width 882 height 345
click at [413, 348] on div "Add Column" at bounding box center [480, 250] width 882 height 345
click at [362, 350] on div "Add Column" at bounding box center [480, 250] width 882 height 345
click at [294, 360] on div "Add Column" at bounding box center [480, 250] width 882 height 345
click at [288, 343] on div "Add Column" at bounding box center [480, 250] width 882 height 345
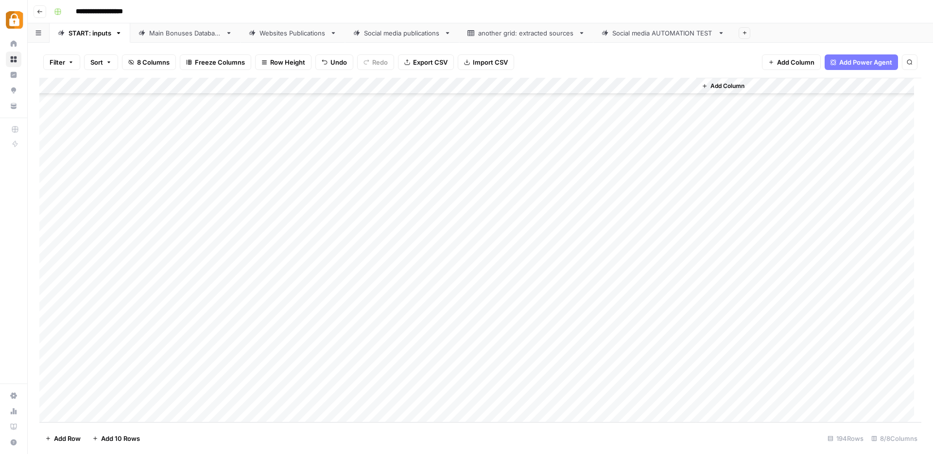
click at [265, 348] on div "Add Column" at bounding box center [480, 250] width 882 height 345
click at [265, 348] on textarea at bounding box center [286, 349] width 155 height 14
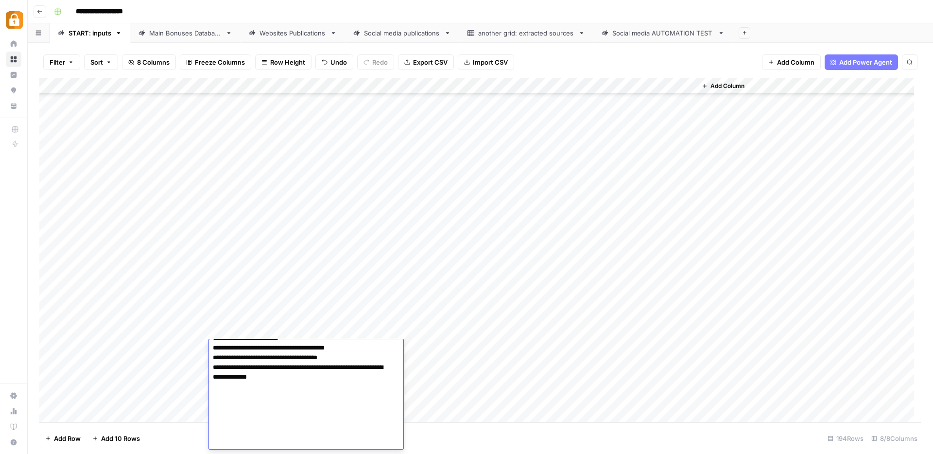
scroll to position [137, 0]
click at [218, 440] on textarea "**********" at bounding box center [302, 328] width 187 height 247
paste textarea "**********"
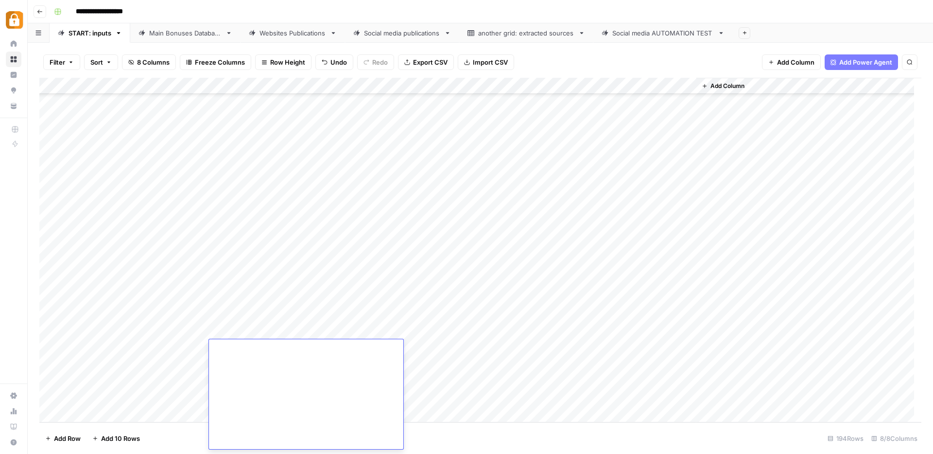
paste textarea "**********"
type textarea "**********"
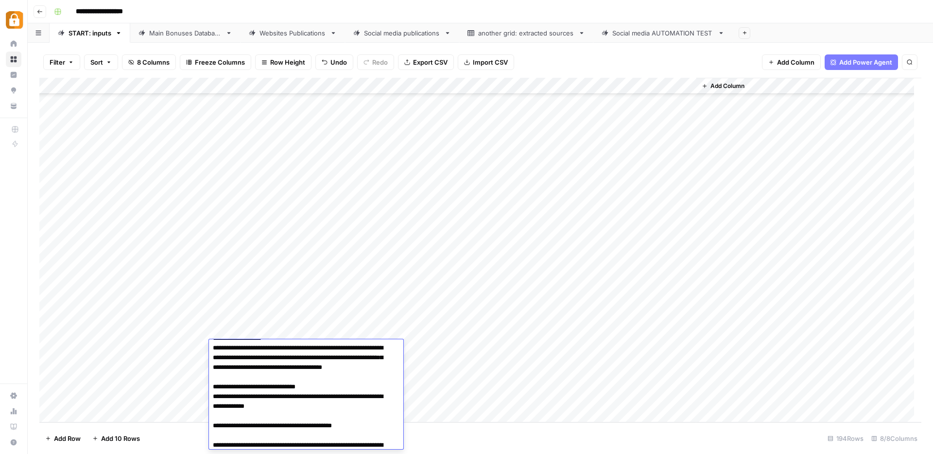
scroll to position [2022, 0]
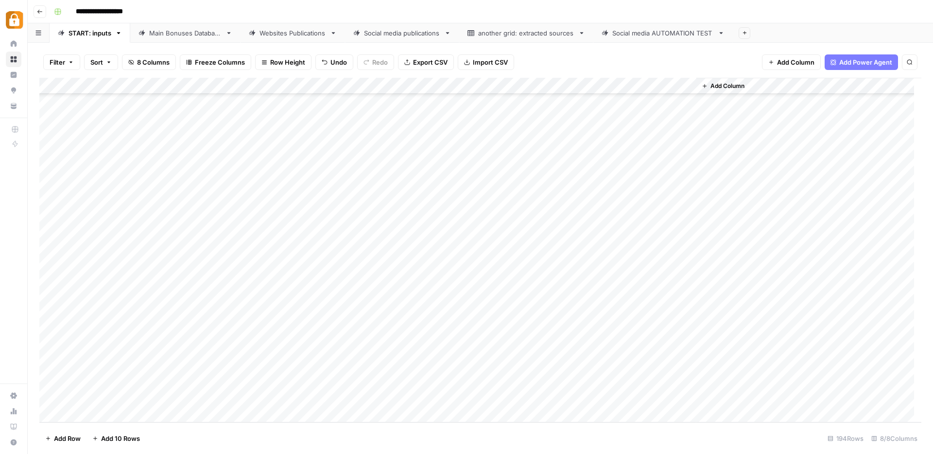
click at [444, 347] on div "Add Column" at bounding box center [480, 250] width 882 height 345
click at [686, 346] on div "Add Column" at bounding box center [480, 250] width 882 height 345
click at [190, 36] on div "Main Bonuses Database" at bounding box center [185, 33] width 72 height 10
click at [413, 346] on div "Add Column" at bounding box center [480, 250] width 882 height 345
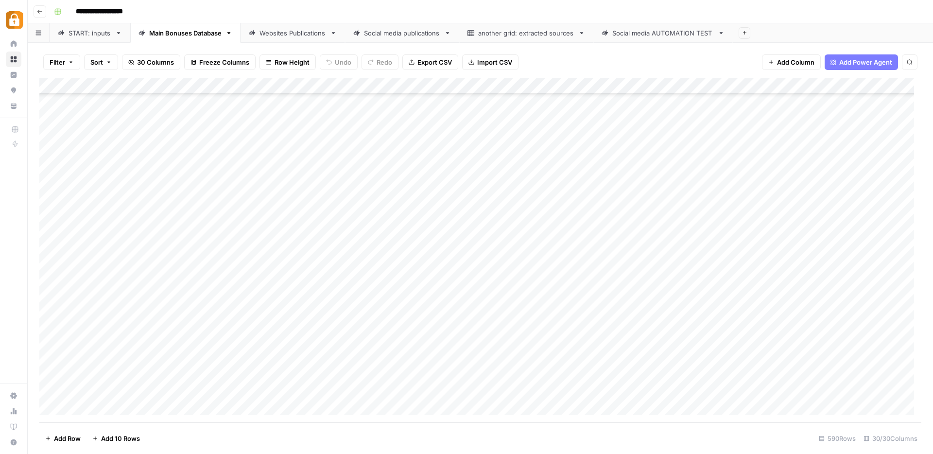
drag, startPoint x: 452, startPoint y: 348, endPoint x: 453, endPoint y: 389, distance: 40.8
click at [454, 392] on div "Add Column" at bounding box center [480, 250] width 882 height 345
click at [486, 352] on div "Add Column" at bounding box center [480, 250] width 882 height 345
click at [613, 355] on div "Add Column" at bounding box center [480, 250] width 882 height 345
click at [613, 370] on div "Add Column" at bounding box center [480, 250] width 882 height 345
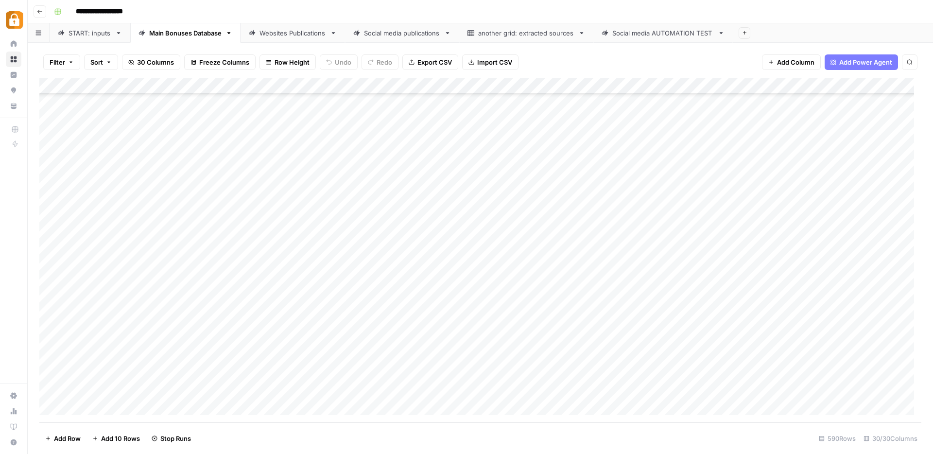
click at [615, 390] on div "Add Column" at bounding box center [480, 250] width 882 height 345
click at [295, 38] on link "Websites Publications" at bounding box center [293, 32] width 104 height 19
click at [643, 356] on div "Add Column" at bounding box center [480, 250] width 882 height 345
click at [639, 371] on div "Add Column" at bounding box center [480, 250] width 882 height 345
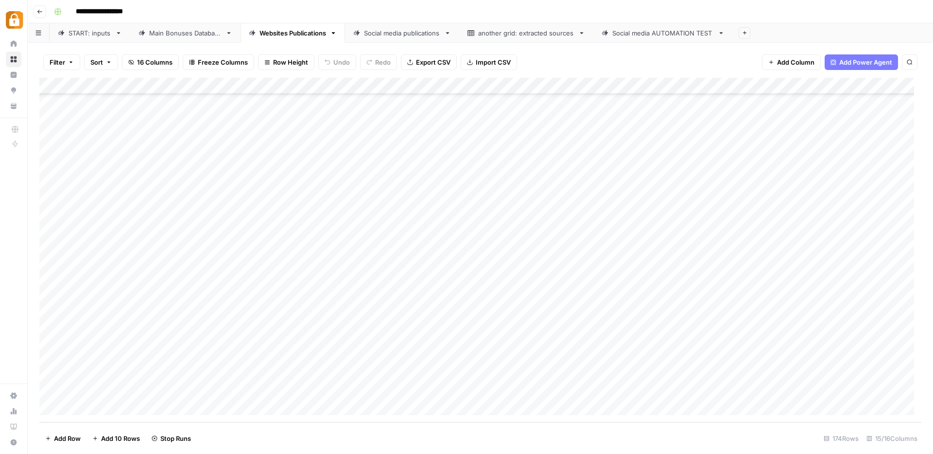
click at [642, 391] on div "Add Column" at bounding box center [480, 250] width 882 height 345
click at [564, 353] on div "Add Column" at bounding box center [480, 250] width 882 height 345
click at [567, 373] on div "Add Column" at bounding box center [480, 250] width 882 height 345
click at [551, 389] on div "Add Column" at bounding box center [480, 250] width 882 height 345
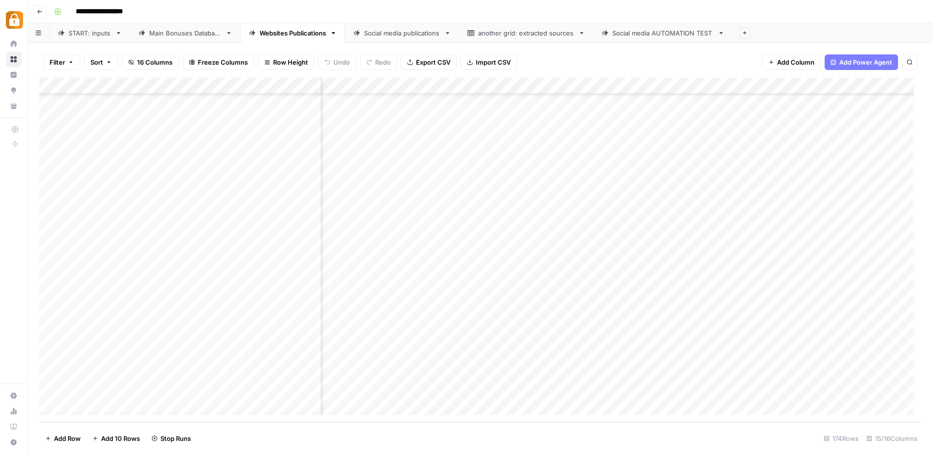
click at [564, 356] on div "Add Column" at bounding box center [480, 250] width 882 height 345
drag, startPoint x: 666, startPoint y: 422, endPoint x: 683, endPoint y: 421, distance: 17.6
click at [683, 421] on div "Filter Sort 16 Columns Freeze Columns Row Height Undo Redo Export CSV Import CS…" at bounding box center [480, 248] width 905 height 411
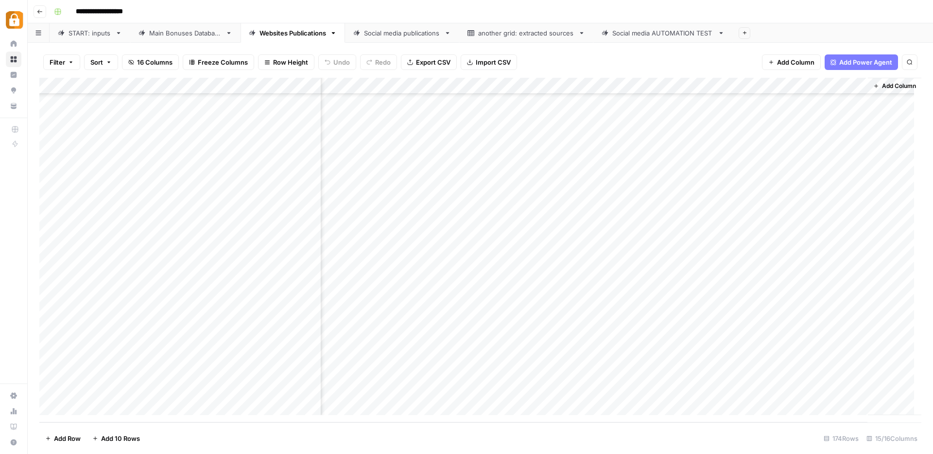
click at [829, 357] on div "Add Column" at bounding box center [480, 250] width 882 height 345
click at [829, 357] on textarea "**********" at bounding box center [796, 358] width 155 height 14
click at [893, 356] on div "Add Column" at bounding box center [894, 246] width 53 height 337
click at [891, 358] on div "Add Column" at bounding box center [894, 246] width 53 height 337
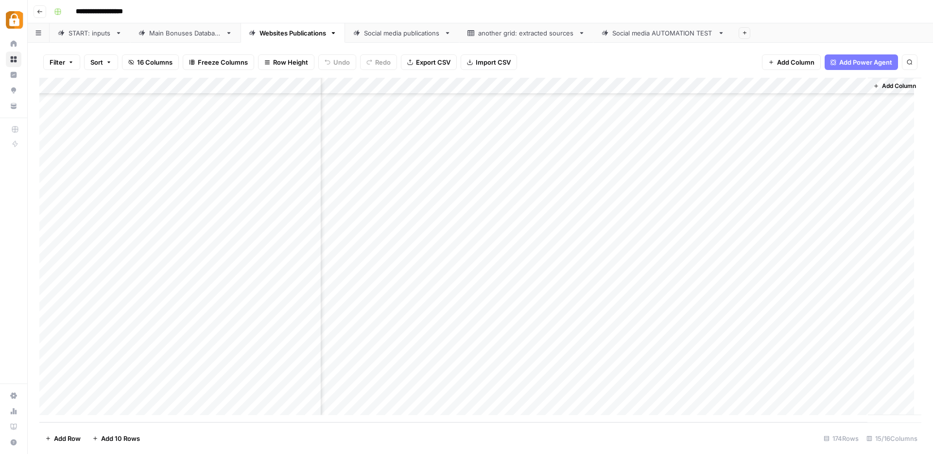
click at [881, 341] on div "Add Column" at bounding box center [894, 246] width 53 height 337
click at [885, 353] on div "Add Column" at bounding box center [894, 246] width 53 height 337
click at [95, 30] on div "START: inputs" at bounding box center [90, 33] width 43 height 10
click at [181, 360] on div "Add Column" at bounding box center [480, 250] width 882 height 345
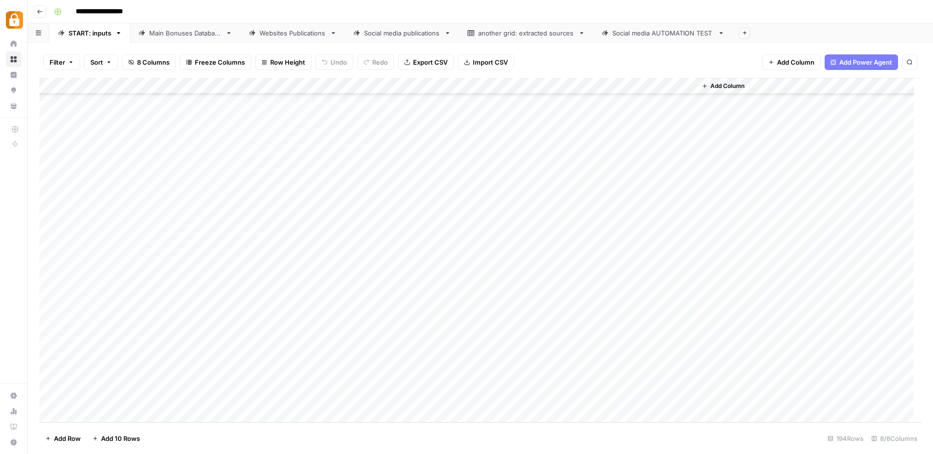
click at [182, 370] on div "Add Column" at bounding box center [480, 250] width 882 height 345
click at [182, 370] on input "text" at bounding box center [215, 368] width 85 height 9
click at [191, 375] on button "Julie" at bounding box center [206, 379] width 60 height 12
click at [272, 362] on div "Add Column" at bounding box center [480, 250] width 882 height 345
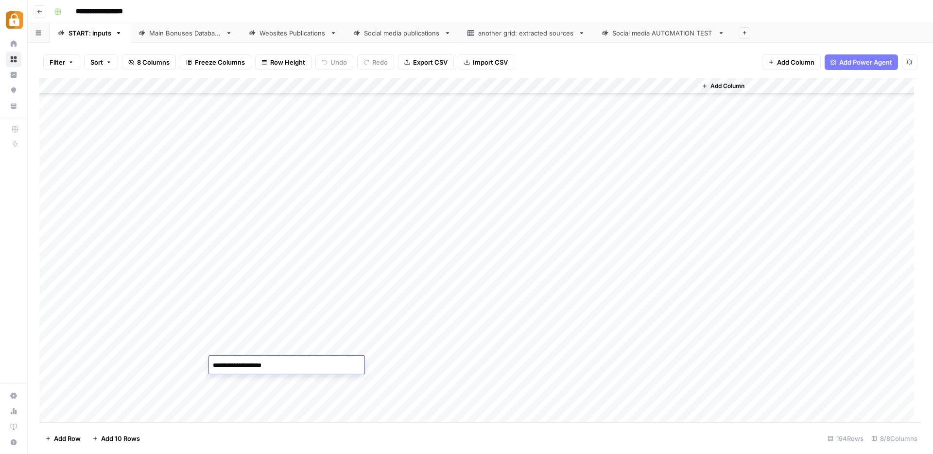
type textarea "*"
click at [288, 368] on textarea "*" at bounding box center [286, 366] width 155 height 14
drag, startPoint x: 292, startPoint y: 366, endPoint x: 298, endPoint y: 366, distance: 6.8
click at [292, 366] on textarea "*" at bounding box center [286, 366] width 155 height 14
click at [314, 368] on textarea "*" at bounding box center [286, 366] width 155 height 14
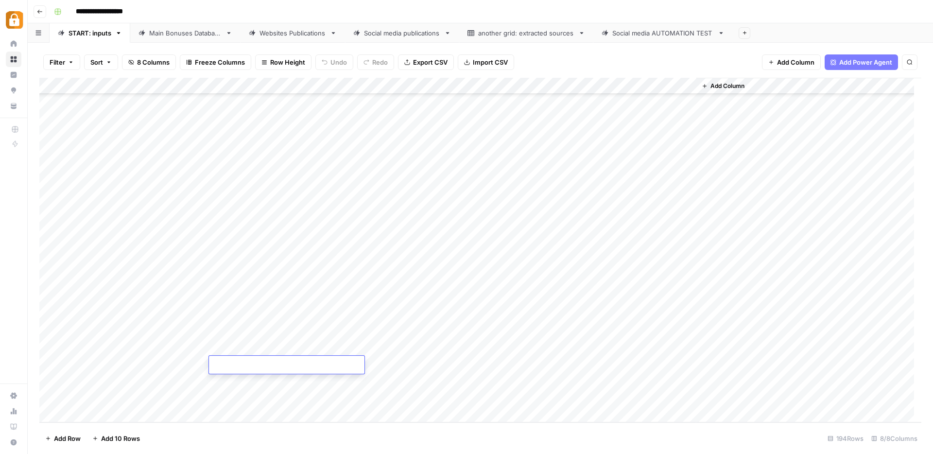
click at [309, 366] on textarea at bounding box center [286, 366] width 155 height 14
click at [234, 365] on textarea "**********" at bounding box center [286, 366] width 155 height 14
click at [296, 368] on textarea "**********" at bounding box center [286, 366] width 155 height 14
paste textarea "**********"
type textarea "*"
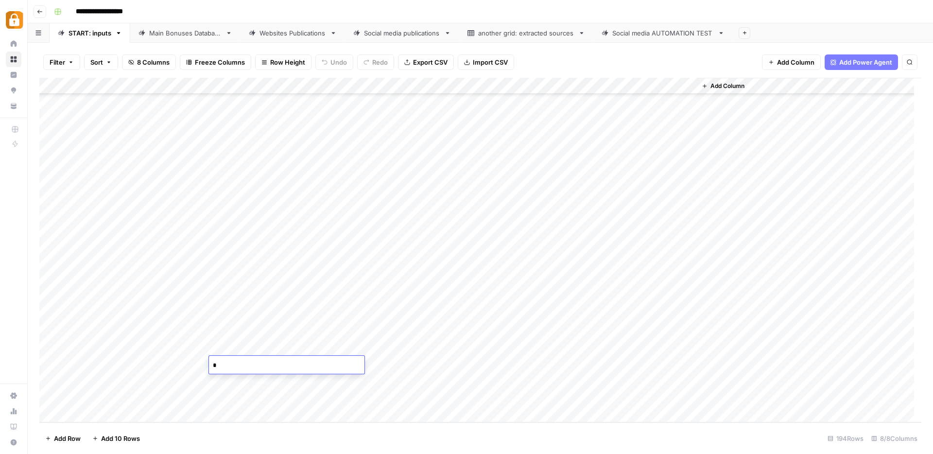
click at [234, 365] on textarea "*" at bounding box center [286, 366] width 155 height 14
click at [238, 366] on textarea "*" at bounding box center [286, 366] width 155 height 14
click at [456, 421] on div "Add Column" at bounding box center [480, 250] width 882 height 345
drag, startPoint x: 496, startPoint y: 373, endPoint x: 475, endPoint y: 374, distance: 20.4
click at [496, 373] on div "Add Column" at bounding box center [480, 250] width 882 height 345
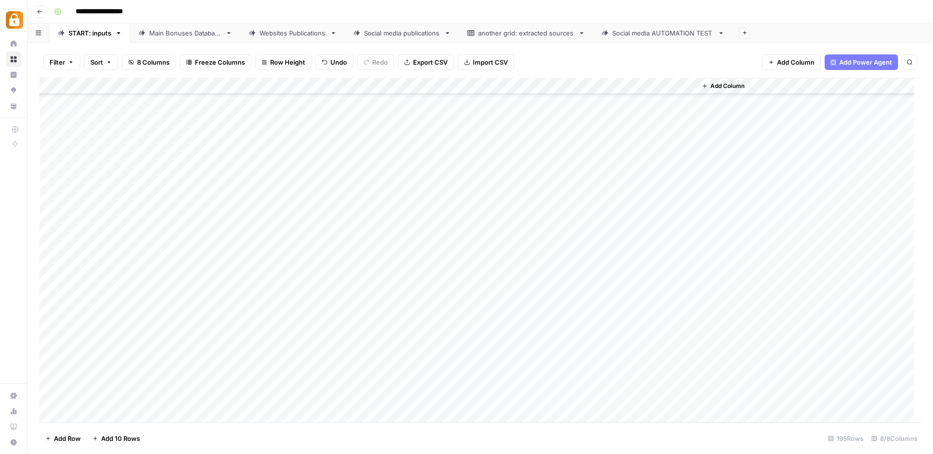
scroll to position [2909, 0]
click at [239, 339] on div "Add Column" at bounding box center [480, 250] width 882 height 345
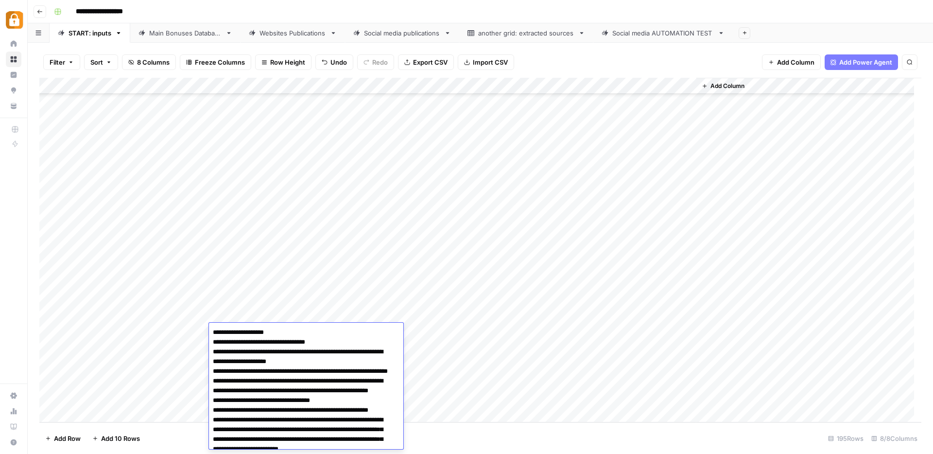
scroll to position [2028, 0]
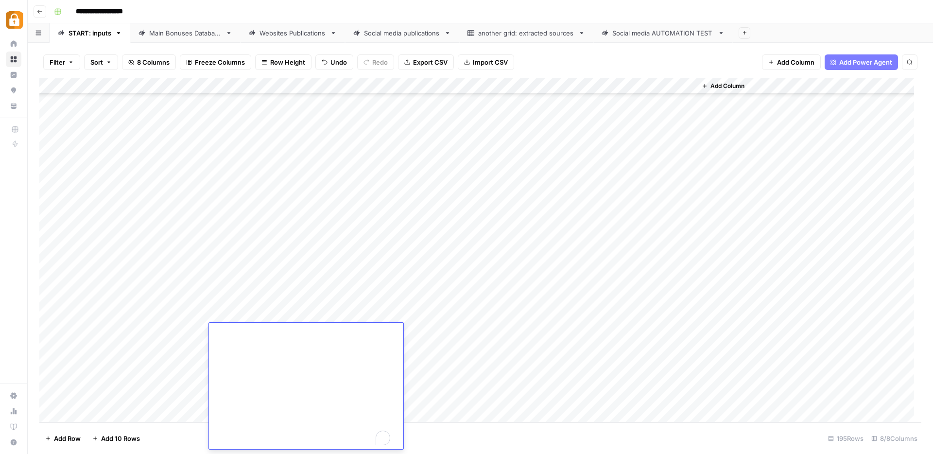
click at [460, 387] on div "Add Column" at bounding box center [480, 250] width 882 height 345
click at [240, 349] on div "Add Column" at bounding box center [480, 250] width 882 height 345
click at [287, 345] on div "Add Column" at bounding box center [480, 250] width 882 height 345
click at [333, 341] on div at bounding box center [286, 348] width 155 height 18
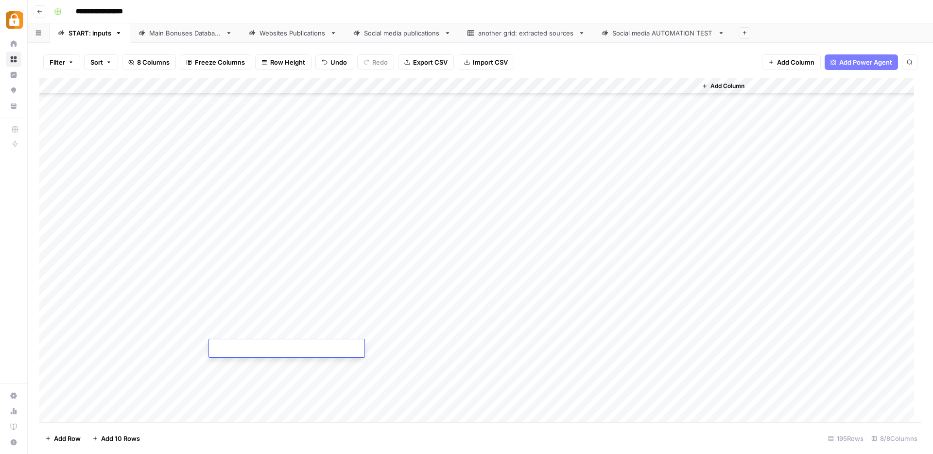
click at [295, 349] on textarea at bounding box center [286, 349] width 155 height 14
click at [263, 373] on div "Add Column" at bounding box center [480, 250] width 882 height 345
click at [274, 352] on div "Add Column" at bounding box center [480, 250] width 882 height 345
click at [242, 350] on div "Add Column" at bounding box center [480, 250] width 882 height 345
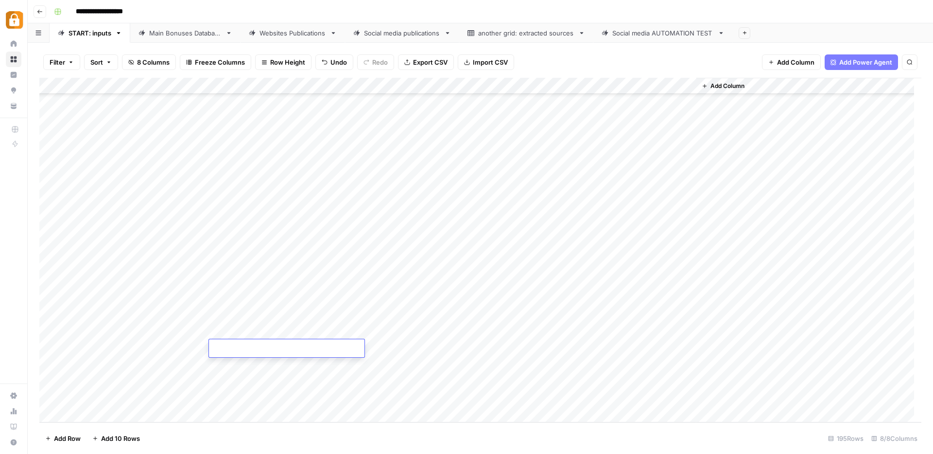
click at [242, 350] on textarea at bounding box center [286, 349] width 155 height 14
paste textarea "**********"
type textarea "**********"
click at [436, 350] on div "Add Column" at bounding box center [480, 250] width 882 height 345
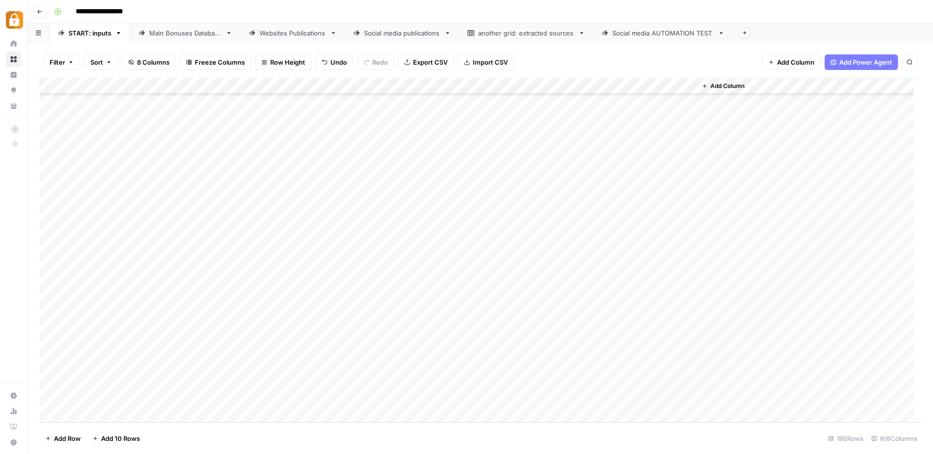
click at [436, 350] on div "Add Column" at bounding box center [480, 250] width 882 height 345
click at [436, 350] on input "text" at bounding box center [443, 351] width 85 height 9
type input "WP"
click at [407, 384] on button "WP" at bounding box center [414, 386] width 18 height 12
click at [643, 347] on div "Add Column" at bounding box center [480, 250] width 882 height 345
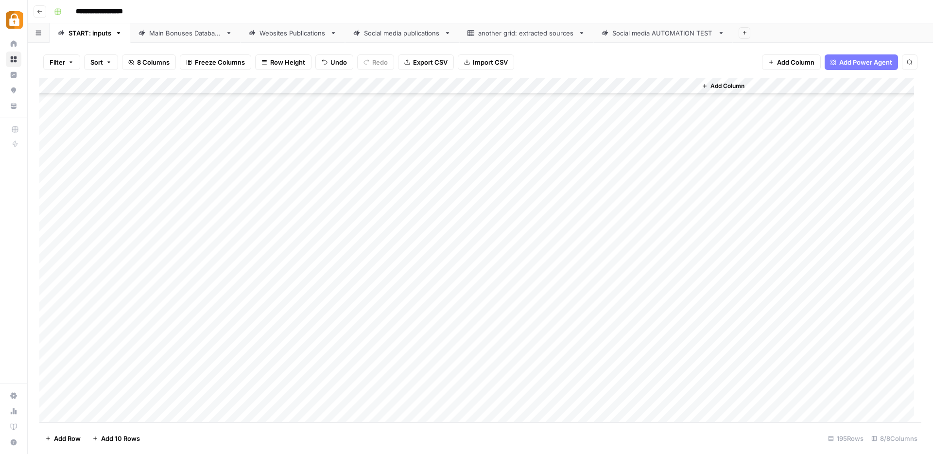
click at [186, 34] on div "Main Bonuses Database" at bounding box center [185, 33] width 72 height 10
click at [109, 36] on div "START: inputs" at bounding box center [90, 33] width 43 height 10
click at [195, 32] on div "Main Bonuses Database" at bounding box center [185, 33] width 72 height 10
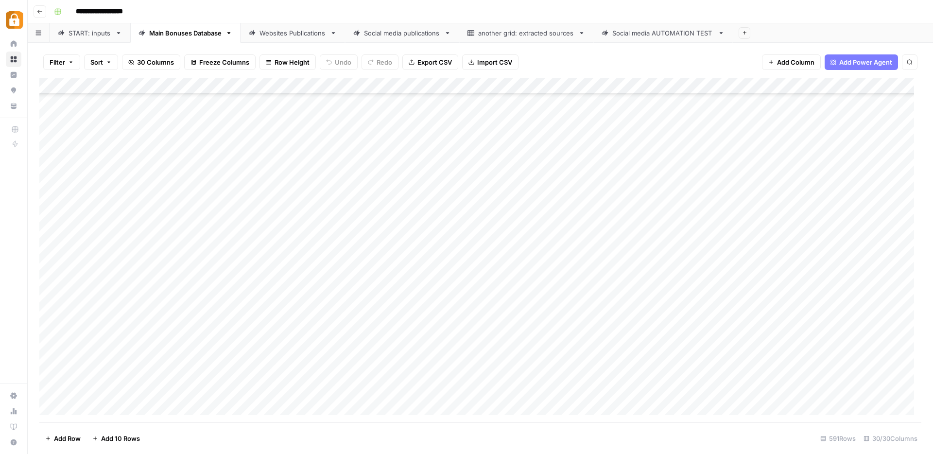
scroll to position [9459, 0]
click at [389, 375] on div "Add Column" at bounding box center [480, 250] width 882 height 345
drag, startPoint x: 452, startPoint y: 382, endPoint x: 450, endPoint y: 391, distance: 9.3
click at [450, 391] on div "Add Column" at bounding box center [480, 250] width 882 height 345
click at [614, 388] on div "Add Column" at bounding box center [480, 250] width 882 height 345
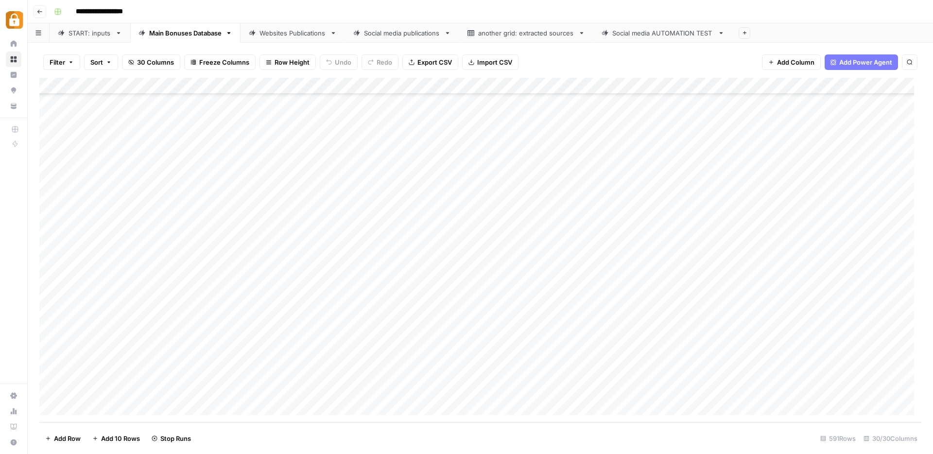
click at [175, 388] on div "Add Column" at bounding box center [480, 250] width 882 height 345
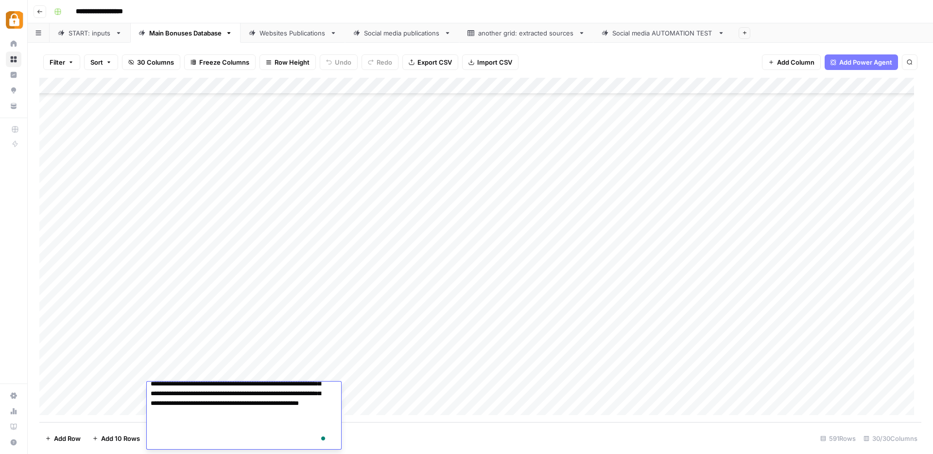
scroll to position [0, 0]
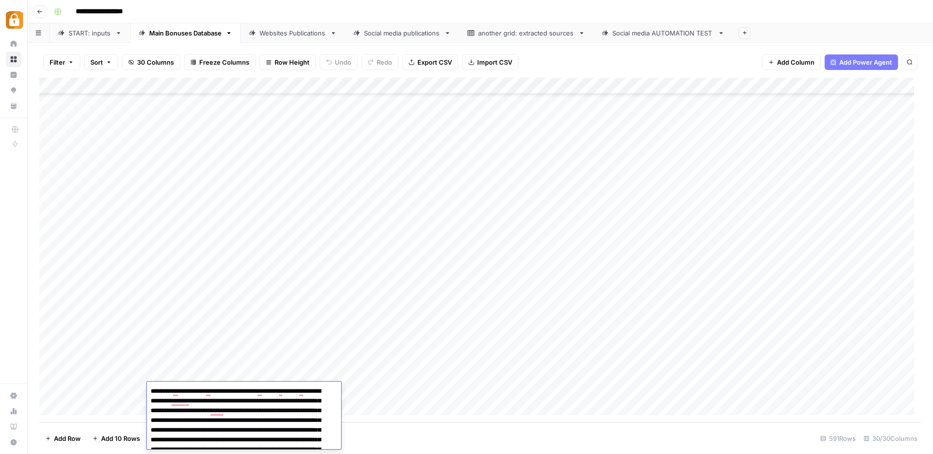
click at [476, 388] on div "Add Column" at bounding box center [480, 250] width 882 height 345
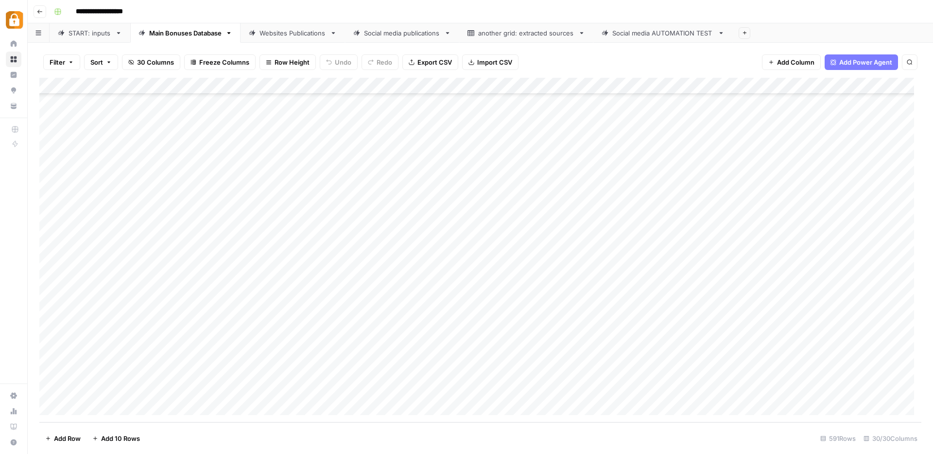
scroll to position [9459, 0]
click at [274, 36] on div "Websites Publications" at bounding box center [292, 33] width 67 height 10
click at [643, 391] on div "Add Column" at bounding box center [480, 250] width 882 height 345
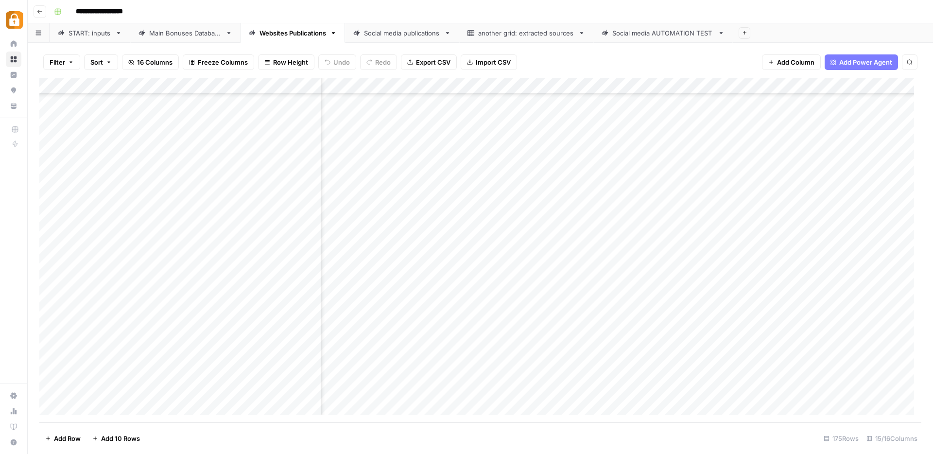
click at [555, 391] on div "Add Column" at bounding box center [480, 250] width 882 height 345
click at [585, 63] on div "Filter Sort 16 Columns Freeze Columns Row Height Undo Redo Export CSV Import CS…" at bounding box center [480, 62] width 882 height 31
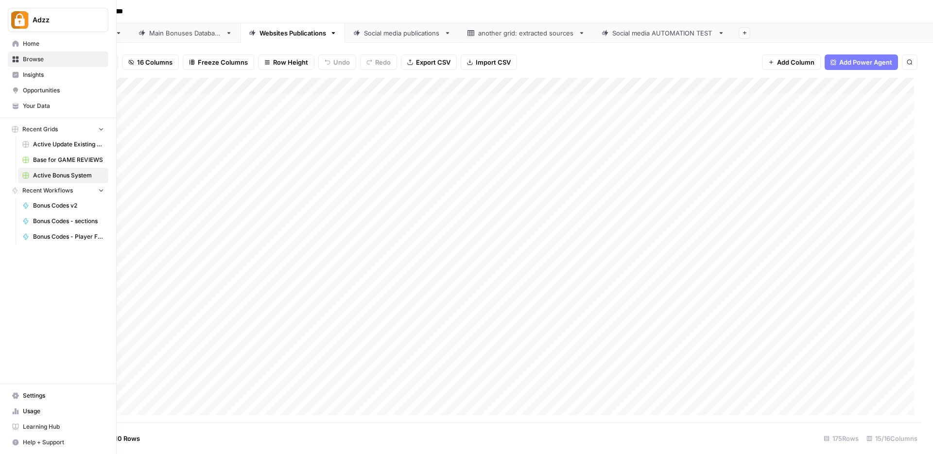
click at [11, 60] on link "Browse" at bounding box center [58, 60] width 101 height 16
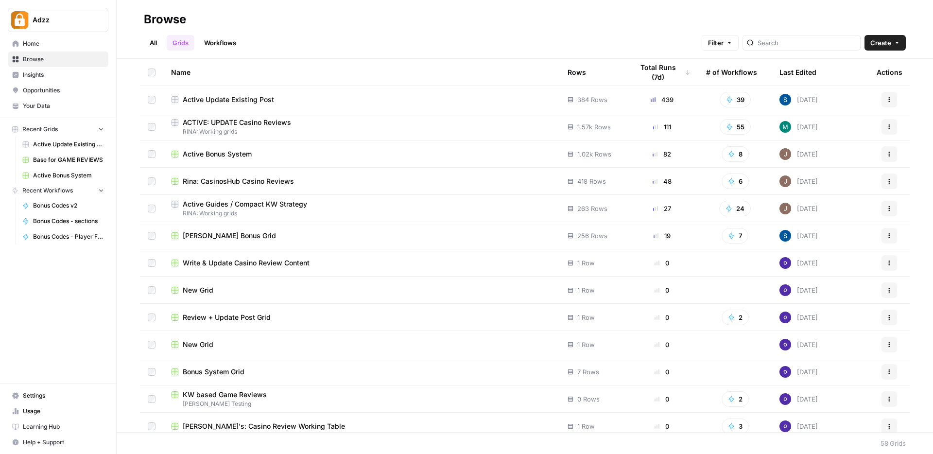
click at [318, 207] on div "Active Guides / Compact KW Strategy" at bounding box center [361, 204] width 381 height 10
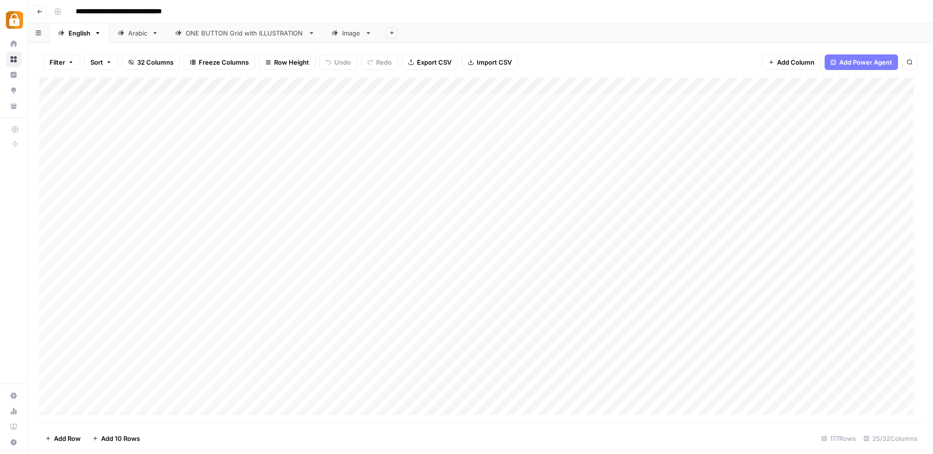
click at [254, 200] on div "Add Column" at bounding box center [480, 250] width 882 height 345
drag, startPoint x: 99, startPoint y: 253, endPoint x: 101, endPoint y: 316, distance: 62.7
click at [97, 312] on div "Add Column" at bounding box center [480, 250] width 882 height 345
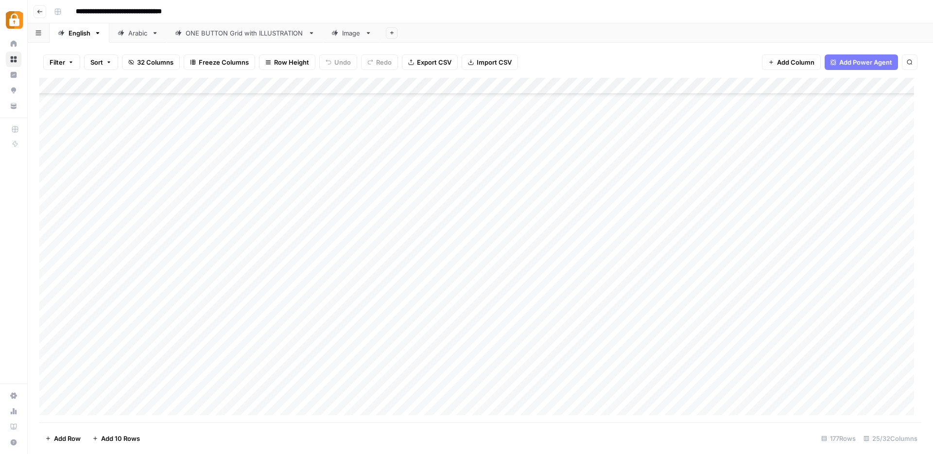
drag, startPoint x: 94, startPoint y: 258, endPoint x: 103, endPoint y: 363, distance: 105.9
click at [101, 366] on div "Add Column" at bounding box center [480, 250] width 882 height 345
click at [99, 214] on div "Add Column" at bounding box center [480, 250] width 882 height 345
click at [110, 268] on div "Add Column" at bounding box center [480, 250] width 882 height 345
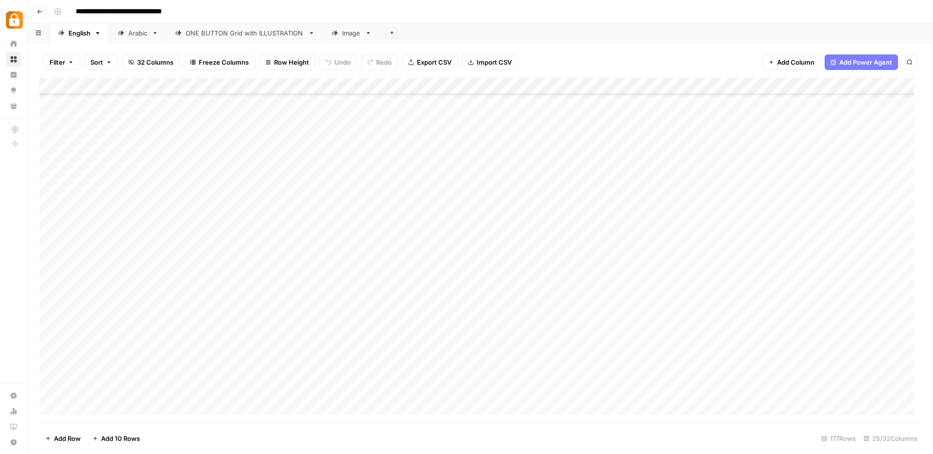
click at [118, 359] on div "Add Column" at bounding box center [480, 250] width 882 height 345
click at [109, 345] on div "Add Column" at bounding box center [480, 250] width 882 height 345
click at [94, 269] on div "Add Column" at bounding box center [480, 250] width 882 height 345
click at [107, 213] on div "Add Column" at bounding box center [480, 250] width 882 height 345
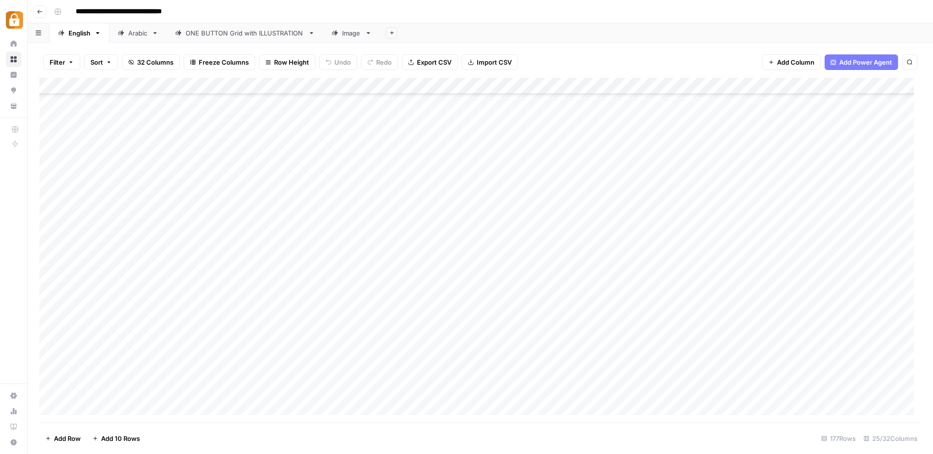
drag, startPoint x: 102, startPoint y: 213, endPoint x: 107, endPoint y: 255, distance: 42.2
click at [107, 255] on div "Add Column" at bounding box center [480, 250] width 882 height 345
click at [365, 275] on div "Add Column" at bounding box center [480, 250] width 882 height 345
click at [108, 225] on div "Add Column" at bounding box center [480, 250] width 882 height 345
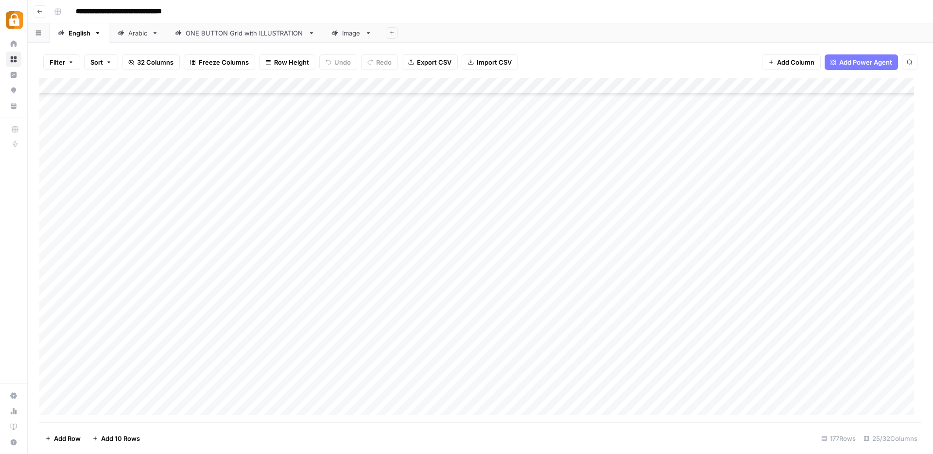
click at [95, 289] on div "Add Column" at bounding box center [480, 250] width 882 height 345
click at [104, 225] on div "Add Column" at bounding box center [480, 250] width 882 height 345
click at [101, 294] on div "Add Column" at bounding box center [480, 250] width 882 height 345
click at [101, 205] on div "Add Column" at bounding box center [480, 250] width 882 height 345
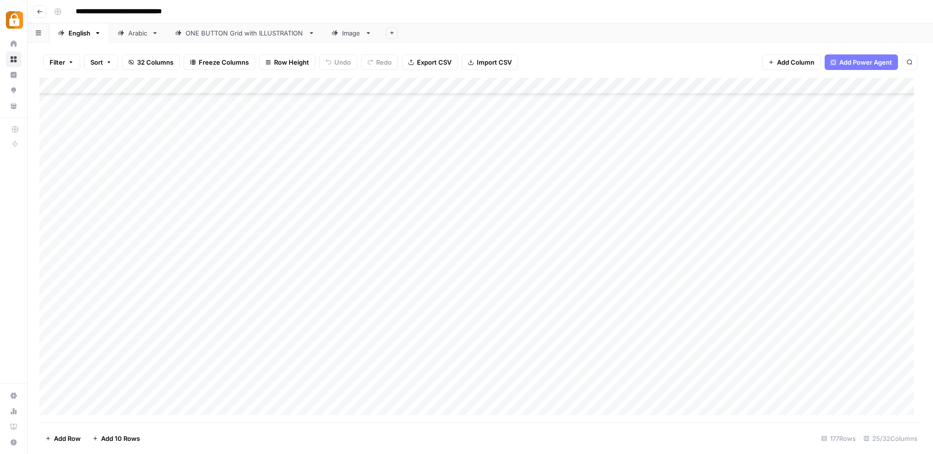
click at [100, 218] on div "Add Column" at bounding box center [480, 250] width 882 height 345
click at [100, 237] on div "Add Column" at bounding box center [480, 250] width 882 height 345
click at [101, 253] on div "Add Column" at bounding box center [480, 250] width 882 height 345
click at [370, 265] on div "Add Column" at bounding box center [480, 250] width 882 height 345
